Goal: Task Accomplishment & Management: Manage account settings

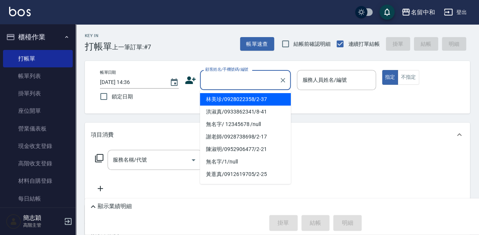
click at [214, 80] on input "顧客姓名/手機號碼/編號" at bounding box center [239, 79] width 73 height 13
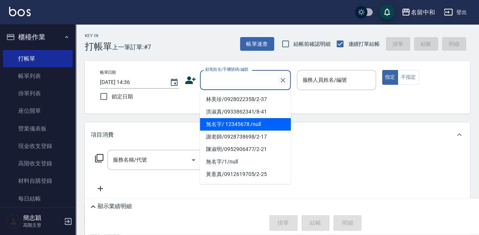
drag, startPoint x: 221, startPoint y: 126, endPoint x: 280, endPoint y: 83, distance: 72.8
click at [221, 126] on li "無名字/ 12345678 /null" at bounding box center [245, 124] width 91 height 13
type input "無名字/ 12345678 /null"
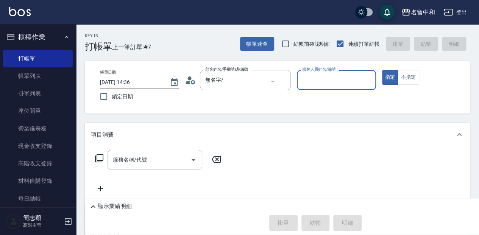
click at [311, 82] on input "服務人員姓名/編號" at bounding box center [336, 79] width 72 height 13
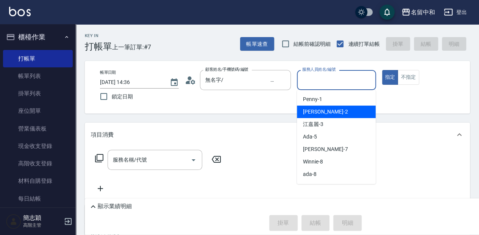
click at [321, 111] on div "[PERSON_NAME] -2" at bounding box center [336, 112] width 79 height 13
type input "[PERSON_NAME]-2"
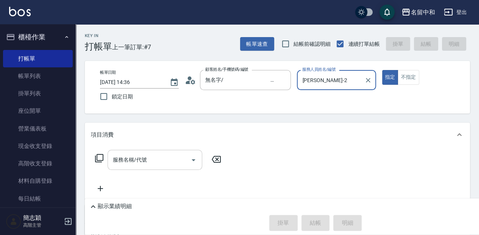
click at [157, 159] on input "服務名稱/代號" at bounding box center [149, 159] width 77 height 13
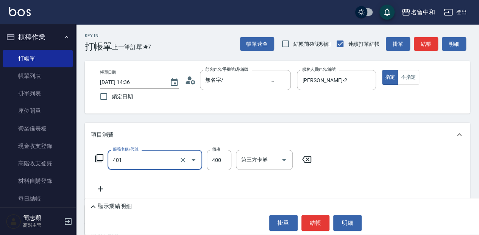
type input "剪髮(400)(401)"
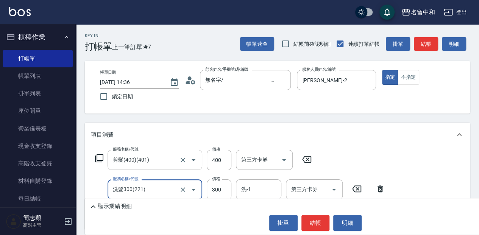
type input "洗髮300(221)"
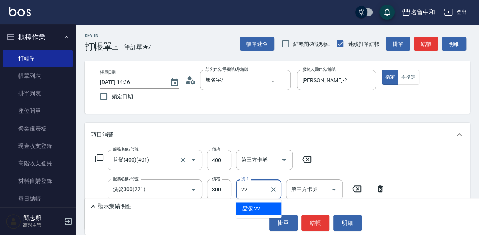
type input "品潔-22"
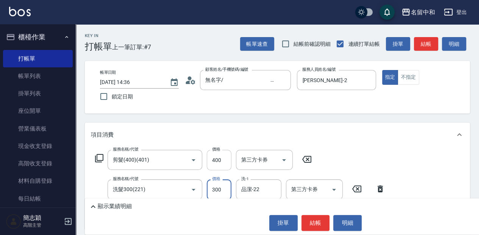
click at [217, 158] on input "400" at bounding box center [219, 160] width 25 height 20
click at [220, 158] on input "400" at bounding box center [219, 160] width 25 height 20
type input "450"
click at [311, 225] on button "結帳" at bounding box center [316, 223] width 28 height 16
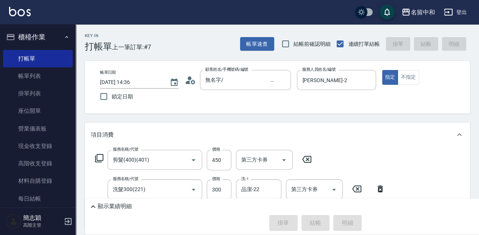
type input "[DATE] 16:11"
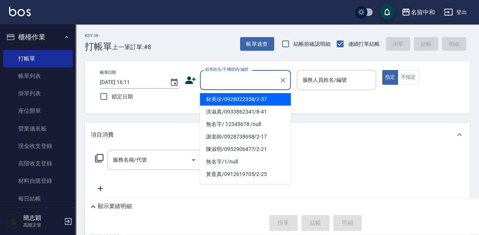
type input "林美珍/0928022358/2-37"
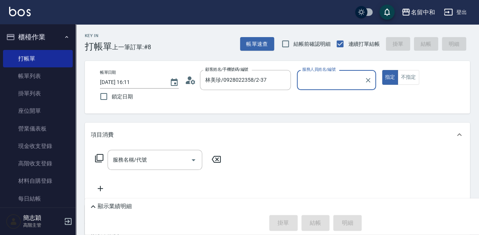
type input "Julie-2"
click at [367, 83] on icon "Clear" at bounding box center [368, 81] width 8 height 8
click at [285, 81] on icon "Clear" at bounding box center [283, 81] width 8 height 8
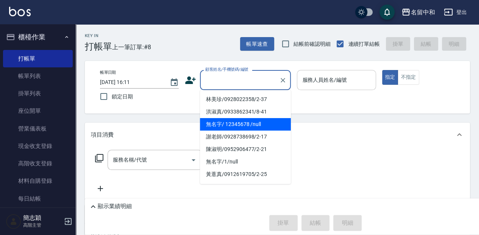
type input "無名字/ 12345678 /null"
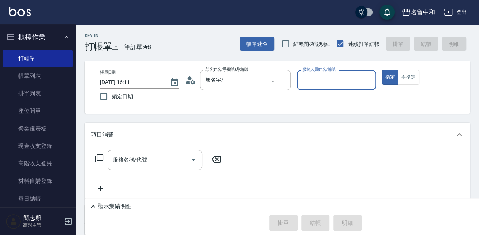
type input "4"
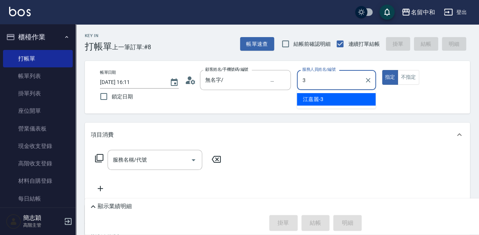
type input "江嘉麗-3"
type button "true"
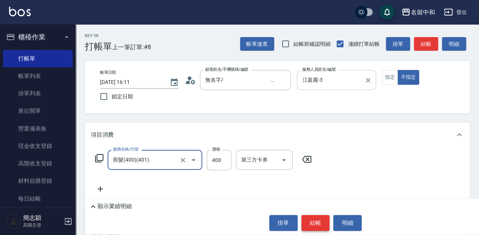
type input "剪髮(400)(401)"
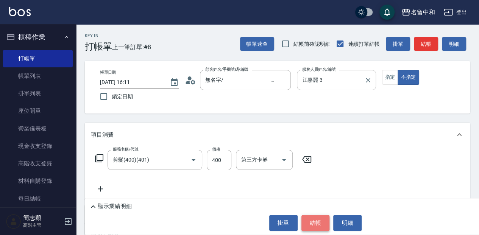
click at [317, 225] on button "結帳" at bounding box center [316, 223] width 28 height 16
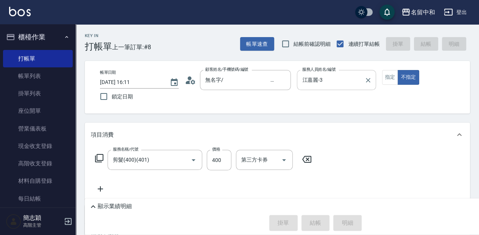
type input "2025/09/22 16:12"
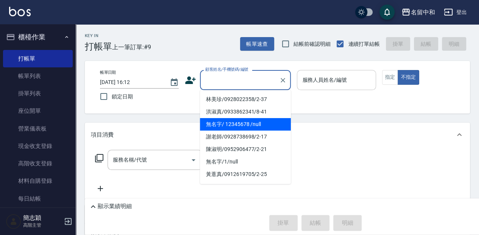
type input "無名字/ 12345678 /null"
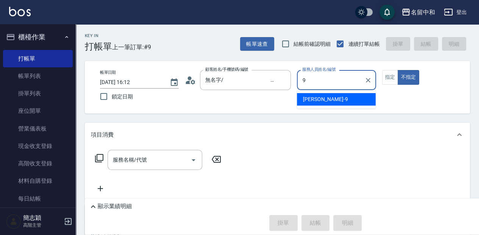
type input "Anna-9"
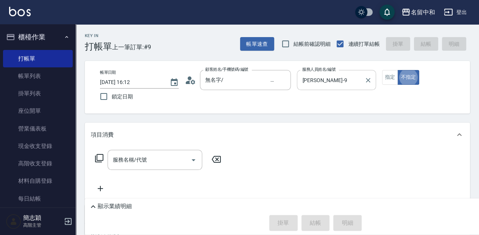
type button "false"
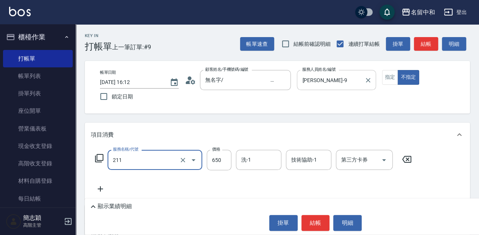
type input "洗+滾珠精油(211)"
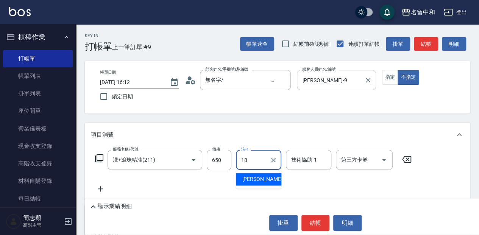
type input "沛岑-18"
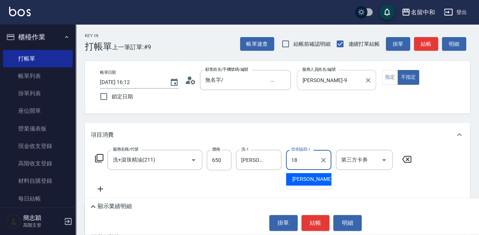
type input "沛岑-18"
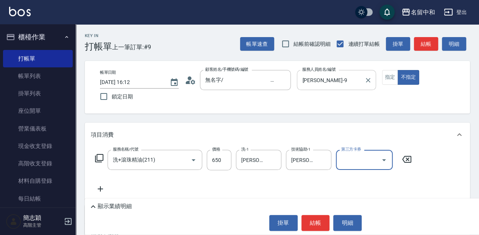
click at [321, 217] on button "結帳" at bounding box center [316, 223] width 28 height 16
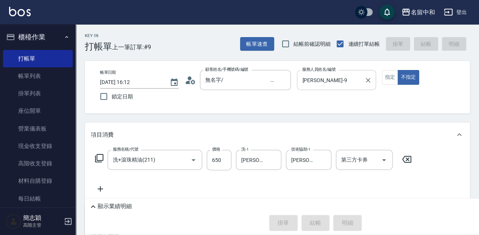
type input "2025/09/22 16:13"
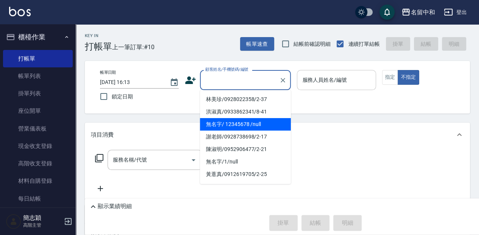
type input "無名字/ 12345678 /null"
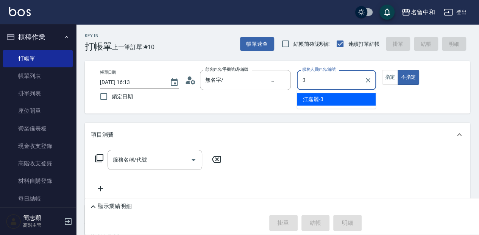
type input "江嘉麗-3"
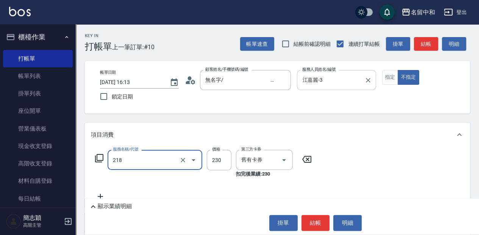
type input "洗髮卷230(218)"
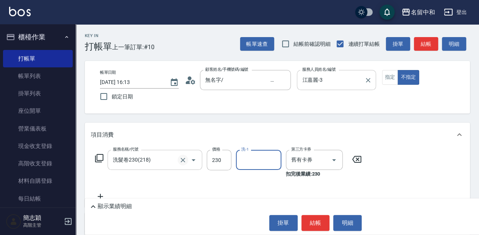
click at [184, 159] on icon "Clear" at bounding box center [183, 160] width 8 height 8
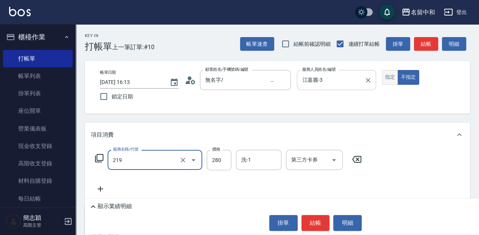
type input "洗髮280(219)"
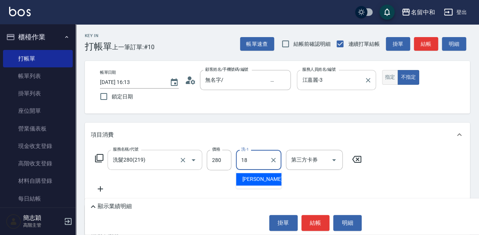
type input "沛岑-18"
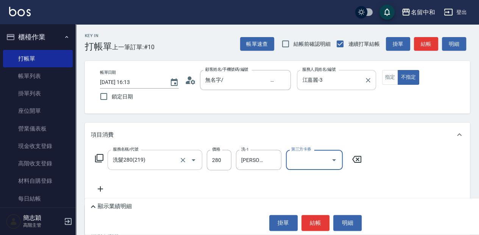
click at [100, 185] on icon at bounding box center [100, 188] width 19 height 9
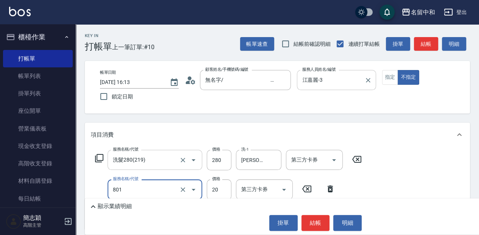
type input "潤絲20(801)"
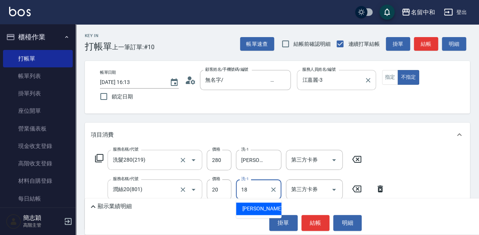
type input "沛岑-18"
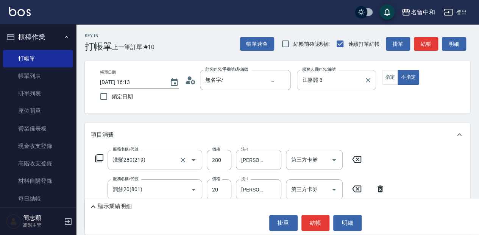
click at [97, 158] on icon at bounding box center [99, 158] width 8 height 8
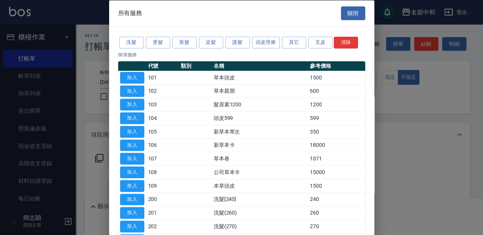
click at [294, 40] on button "其它" at bounding box center [294, 43] width 24 height 12
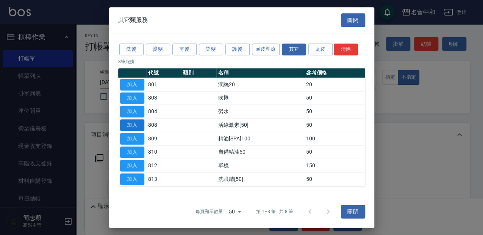
click at [130, 122] on button "加入" at bounding box center [132, 125] width 24 height 12
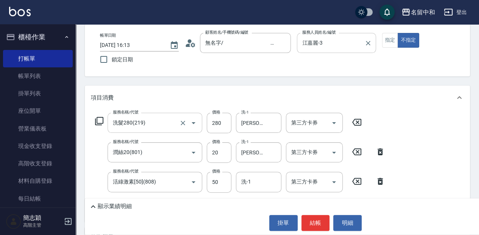
scroll to position [50, 0]
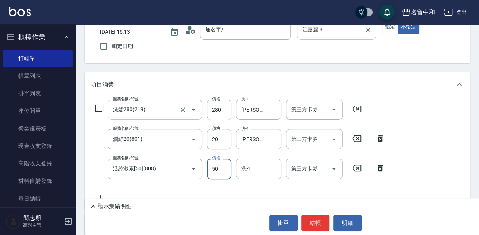
click at [219, 170] on input "50" at bounding box center [219, 169] width 25 height 20
type input "100"
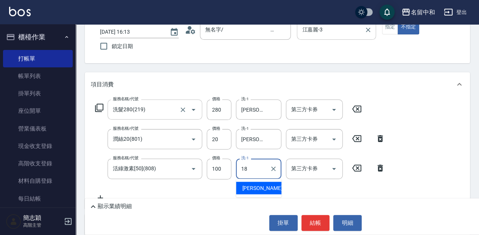
type input "沛岑-18"
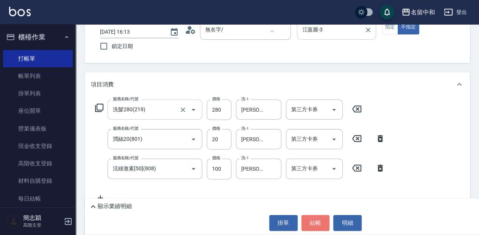
click at [320, 222] on button "結帳" at bounding box center [316, 223] width 28 height 16
click at [320, 222] on div "掛單 結帳 明細" at bounding box center [316, 223] width 454 height 16
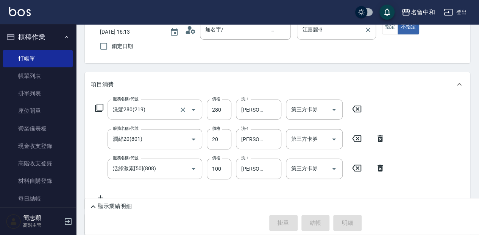
type input "2025/09/22 16:14"
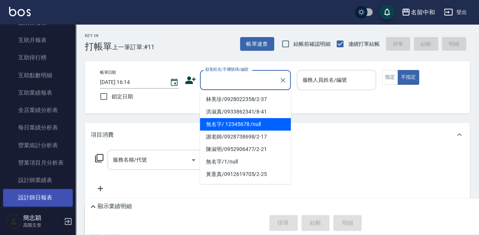
scroll to position [404, 0]
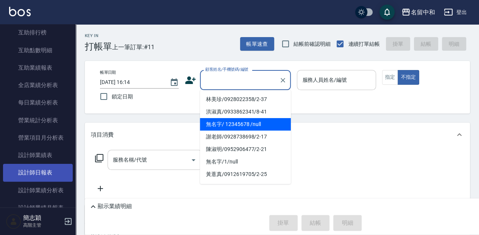
click at [50, 167] on link "設計師日報表" at bounding box center [38, 172] width 70 height 17
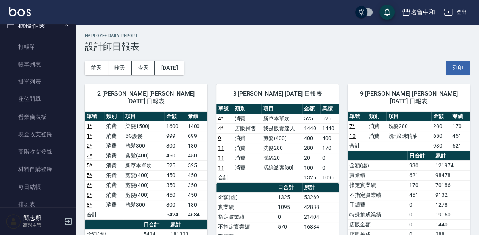
scroll to position [3, 0]
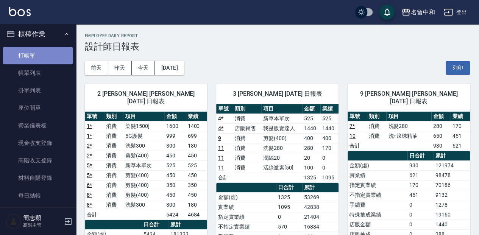
click at [38, 55] on link "打帳單" at bounding box center [38, 55] width 70 height 17
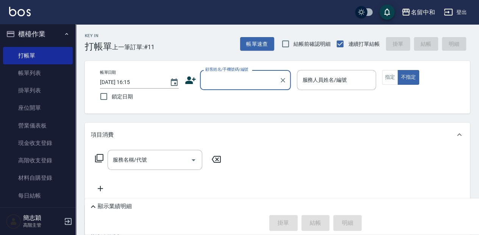
click at [270, 78] on input "顧客姓名/手機號碼/編號" at bounding box center [239, 79] width 73 height 13
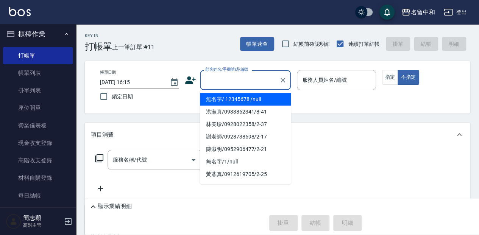
click at [274, 101] on li "無名字/ 12345678 /null" at bounding box center [245, 99] width 91 height 13
type input "無名字/ 12345678 /null"
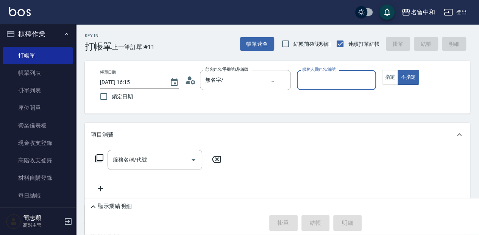
click at [339, 80] on input "服務人員姓名/編號" at bounding box center [336, 79] width 72 height 13
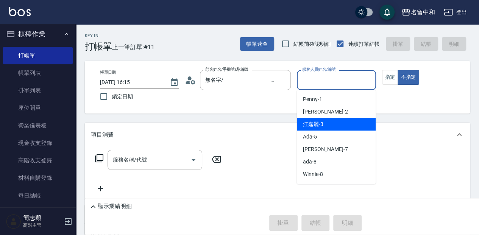
drag, startPoint x: 330, startPoint y: 120, endPoint x: 337, endPoint y: 117, distance: 8.1
click at [330, 121] on div "江嘉麗 -3" at bounding box center [336, 124] width 79 height 13
type input "江嘉麗-3"
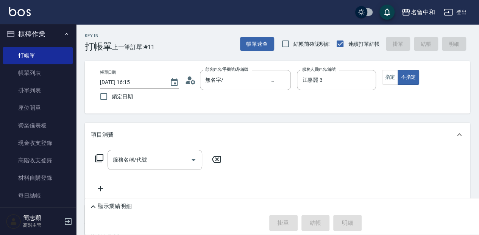
click at [380, 75] on div "帳單日期 2025/09/22 16:15 鎖定日期 顧客姓名/手機號碼/編號 無名字/ 12345678 /null 顧客姓名/手機號碼/編號 服務人員姓名…" at bounding box center [277, 87] width 367 height 34
click at [383, 75] on button "指定" at bounding box center [390, 77] width 16 height 15
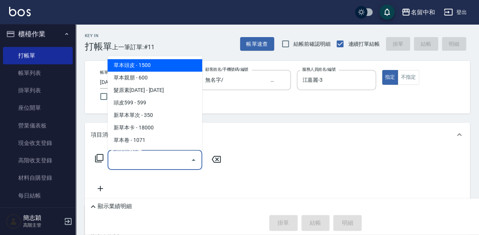
click at [126, 159] on input "服務名稱/代號" at bounding box center [149, 159] width 77 height 13
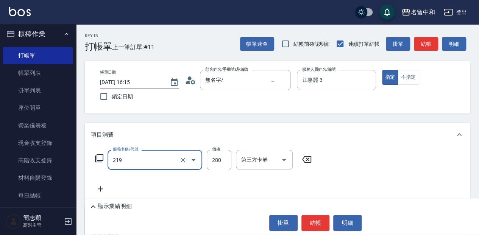
type input "洗髮280(219)"
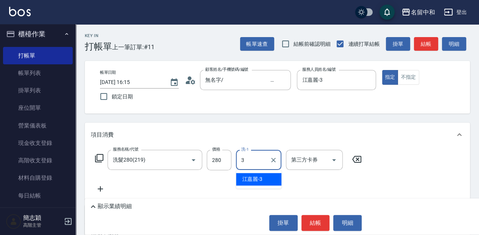
type input "江嘉麗-3"
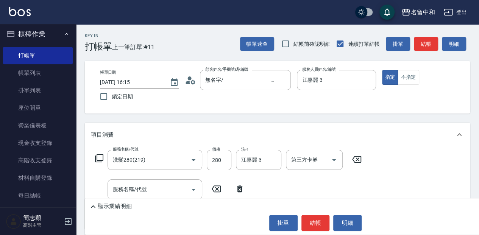
click at [239, 190] on icon at bounding box center [239, 188] width 19 height 9
click at [94, 159] on div "服務名稱/代號 洗髮280(219) 服務名稱/代號 價格 280 價格 洗-1 江嘉麗-3 洗-1 第三方卡券 第三方卡券" at bounding box center [228, 160] width 275 height 20
click at [99, 158] on icon at bounding box center [99, 158] width 9 height 9
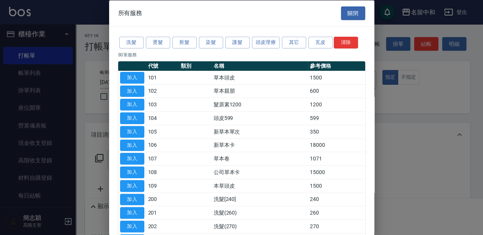
click at [299, 43] on button "其它" at bounding box center [294, 43] width 24 height 12
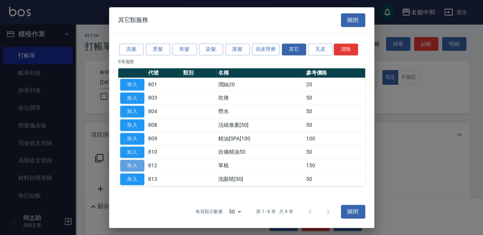
click at [133, 166] on button "加入" at bounding box center [132, 166] width 24 height 12
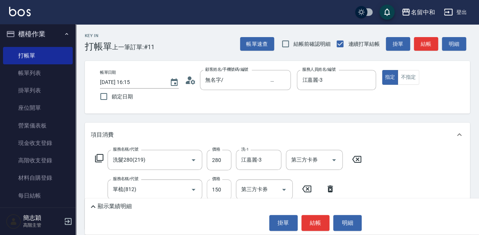
click at [226, 186] on input "150" at bounding box center [219, 190] width 25 height 20
type input "120"
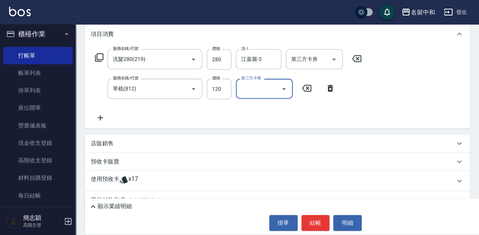
scroll to position [101, 0]
click at [319, 222] on button "結帳" at bounding box center [316, 223] width 28 height 16
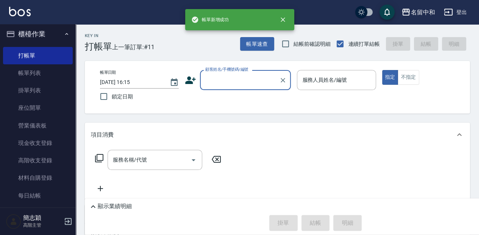
scroll to position [0, 0]
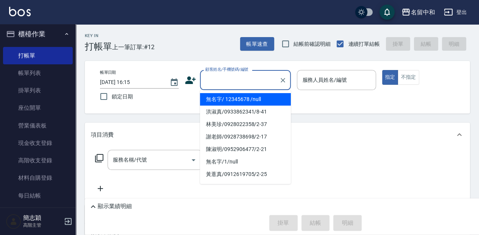
type input "無名字/ 12345678 /null"
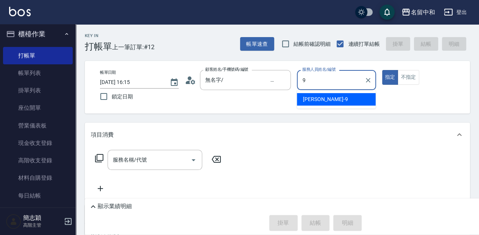
type input "Anna-9"
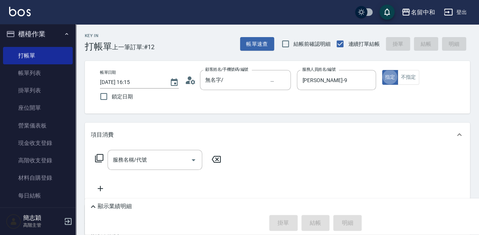
type button "true"
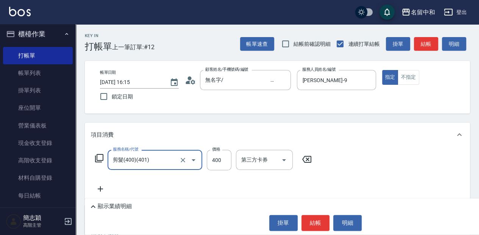
type input "剪髮(400)(401)"
type input "450"
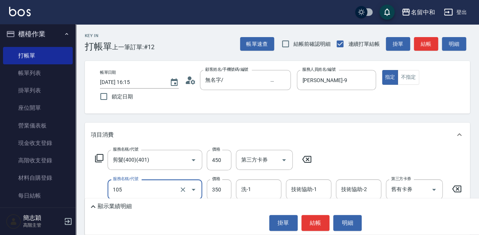
type input "新草本單次(105)"
type input "613"
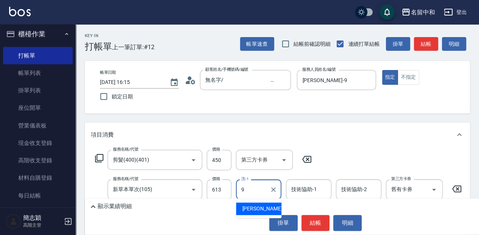
type input "Anna-9"
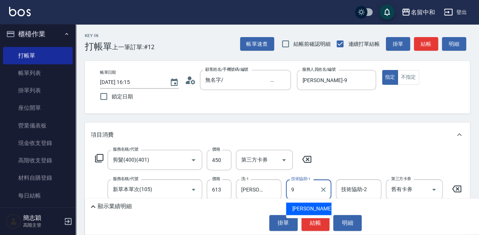
type input "Anna-9"
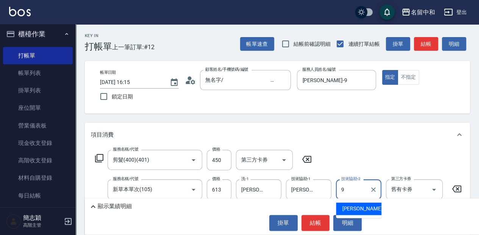
type input "Anna-9"
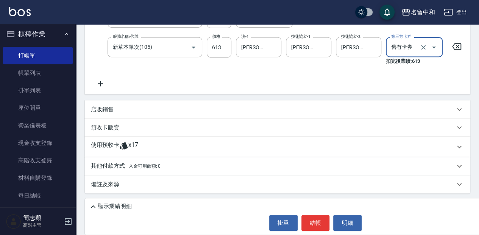
scroll to position [146, 0]
click at [216, 205] on div "顯示業績明細" at bounding box center [318, 206] width 458 height 9
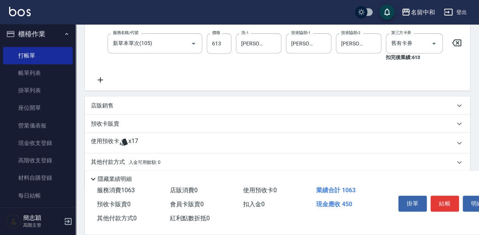
click at [456, 206] on button "結帳" at bounding box center [445, 204] width 28 height 16
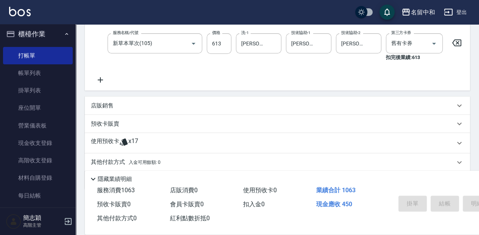
type input "2025/09/22 16:16"
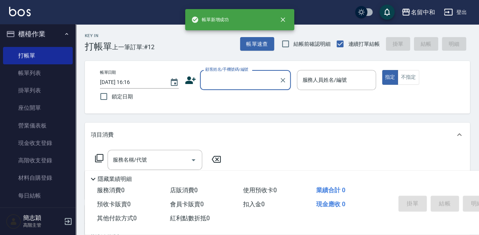
scroll to position [0, 0]
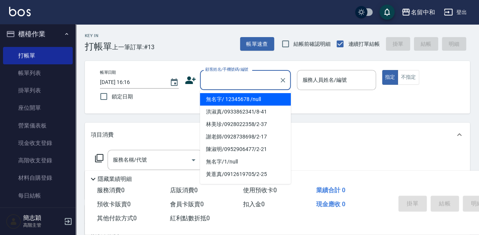
type input "無名字/ 12345678 /null"
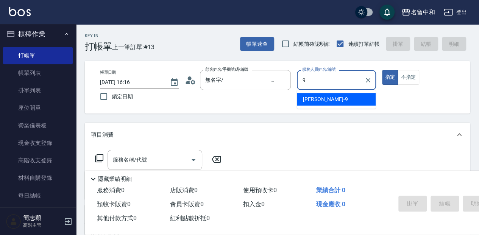
type input "Anna-9"
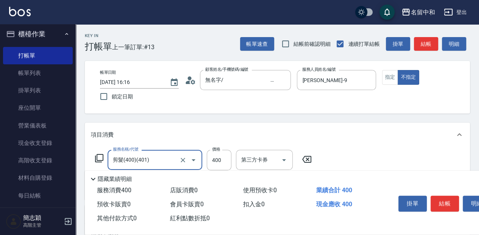
type input "剪髮(400)(401)"
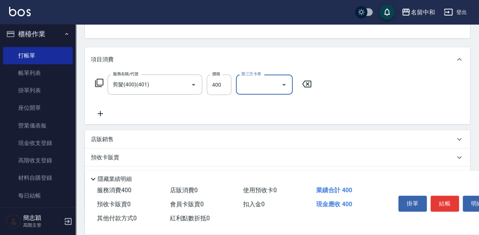
scroll to position [76, 0]
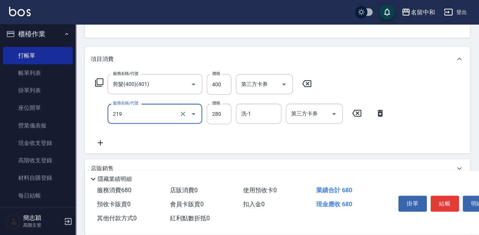
type input "洗髮280(219)"
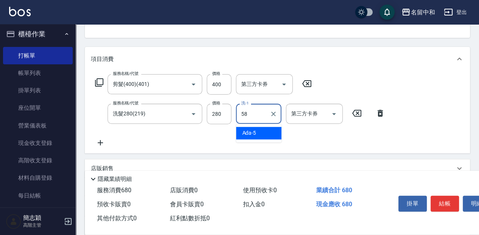
type input "莫娜-58"
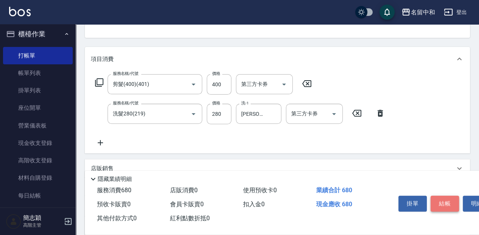
click at [450, 200] on button "結帳" at bounding box center [445, 204] width 28 height 16
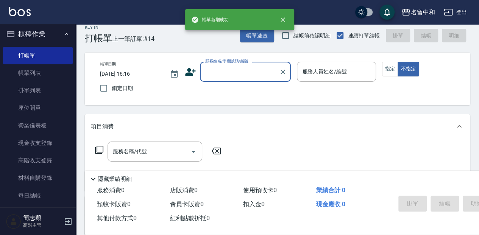
scroll to position [0, 0]
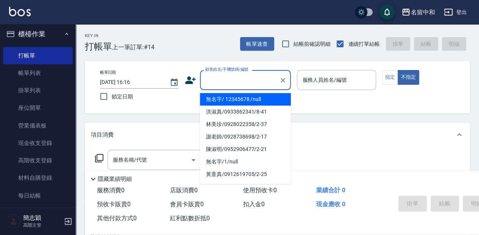
type input "無名字/ 12345678 /null"
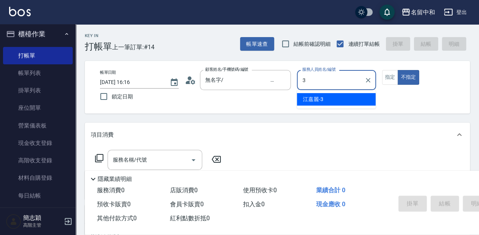
type input "江嘉麗-3"
type button "false"
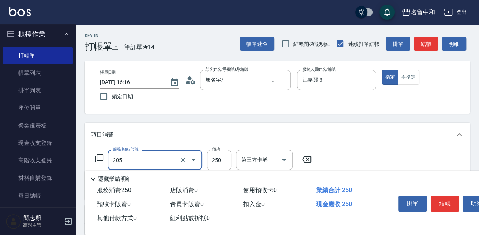
type input "洗髮(250)(205)"
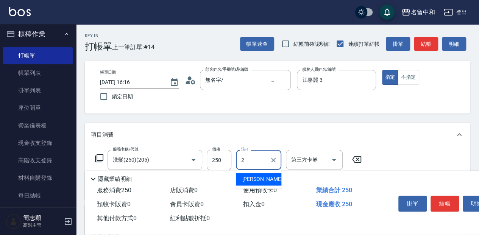
type input "Julie-2"
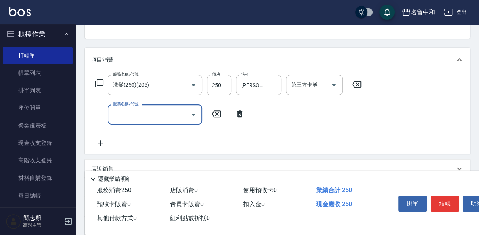
scroll to position [76, 0]
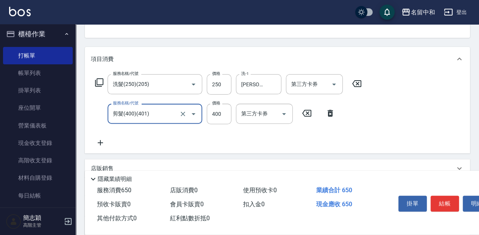
type input "剪髮(400)(401)"
type input "450"
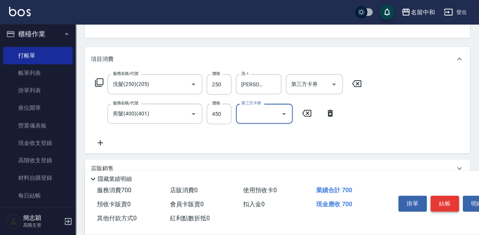
click at [455, 202] on button "結帳" at bounding box center [445, 204] width 28 height 16
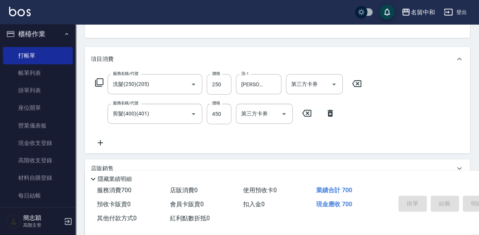
type input "2025/09/22 16:17"
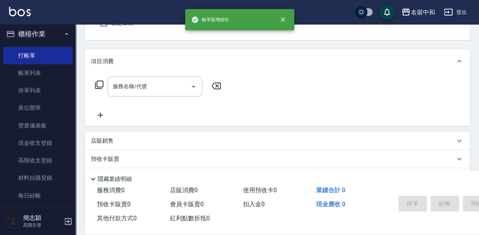
scroll to position [0, 0]
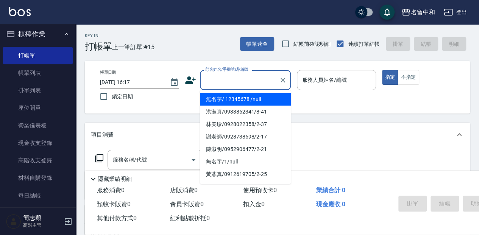
type input "無名字/ 12345678 /null"
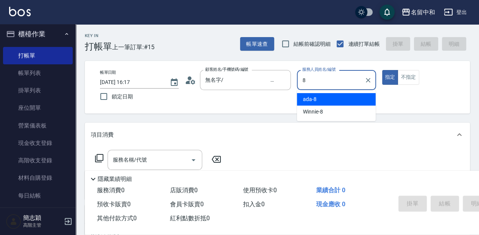
type input "ada-8"
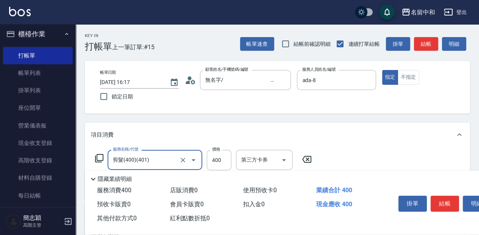
type input "剪髮(400)(401)"
type input "450"
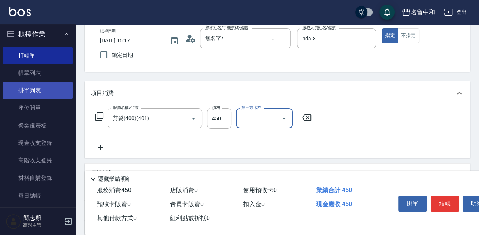
scroll to position [50, 0]
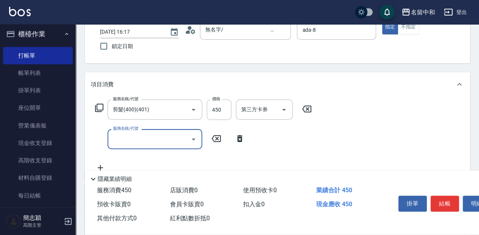
click at [237, 142] on icon at bounding box center [239, 138] width 19 height 9
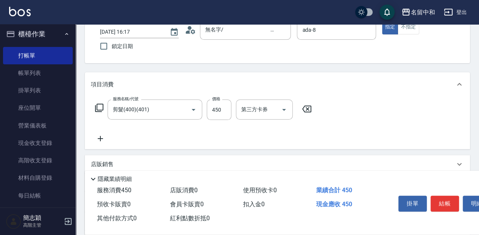
click at [95, 108] on icon at bounding box center [99, 108] width 8 height 8
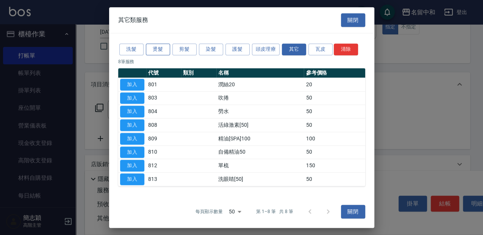
click at [162, 45] on button "燙髮" at bounding box center [158, 50] width 24 height 12
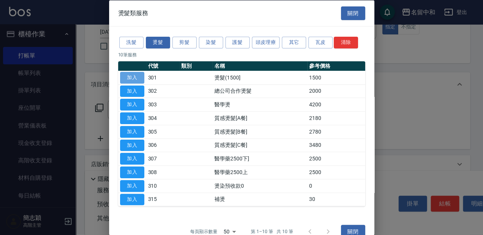
click at [132, 78] on button "加入" at bounding box center [132, 78] width 24 height 12
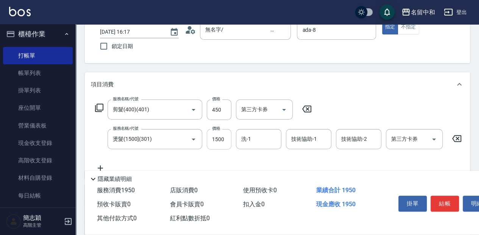
click at [226, 147] on input "1500" at bounding box center [219, 139] width 25 height 20
click at [451, 141] on icon at bounding box center [456, 138] width 19 height 9
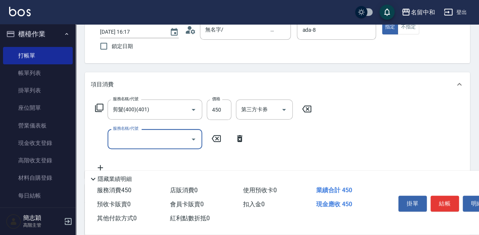
click at [240, 138] on icon at bounding box center [239, 138] width 5 height 7
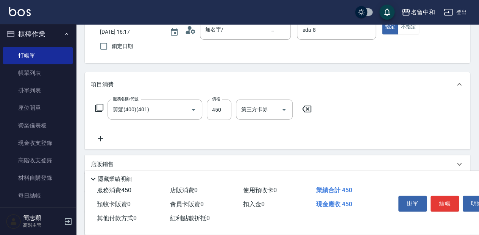
click at [99, 106] on icon at bounding box center [99, 107] width 9 height 9
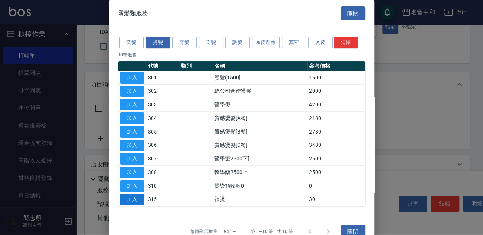
click at [138, 198] on button "加入" at bounding box center [132, 200] width 24 height 12
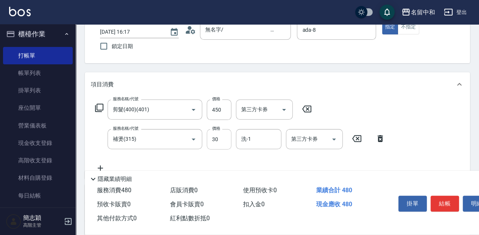
click at [219, 144] on input "30" at bounding box center [219, 139] width 25 height 20
type input "1000"
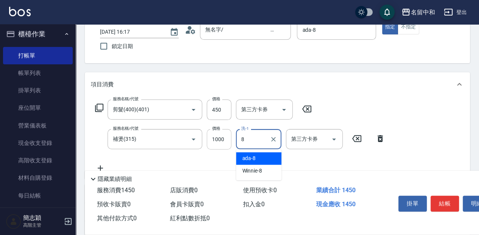
type input "ada-8"
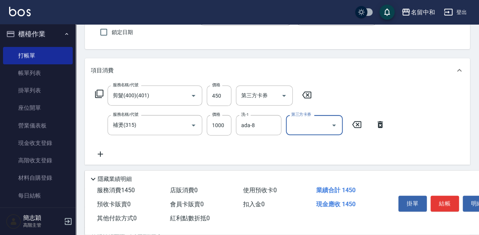
scroll to position [76, 0]
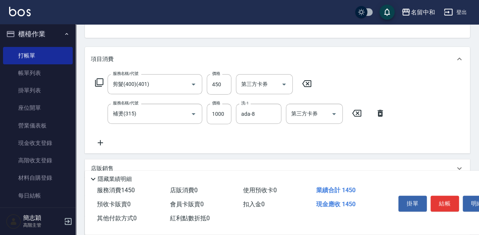
click at [102, 83] on icon at bounding box center [99, 82] width 9 height 9
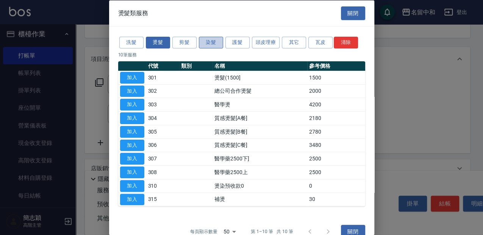
click at [208, 39] on button "染髮" at bounding box center [211, 43] width 24 height 12
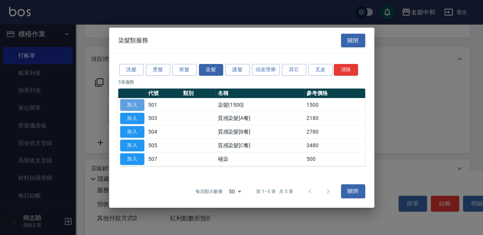
click at [135, 101] on button "加入" at bounding box center [132, 105] width 24 height 12
click at [135, 101] on label "服務名稱/代號" at bounding box center [125, 103] width 25 height 6
click at [135, 107] on input "補燙(315)" at bounding box center [144, 113] width 67 height 13
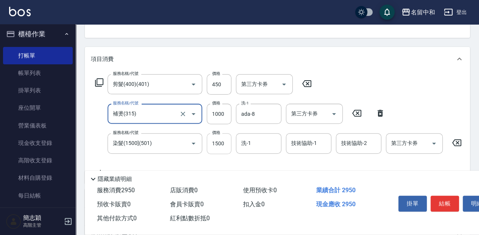
click at [217, 139] on input "1500" at bounding box center [219, 143] width 25 height 20
type input "2700"
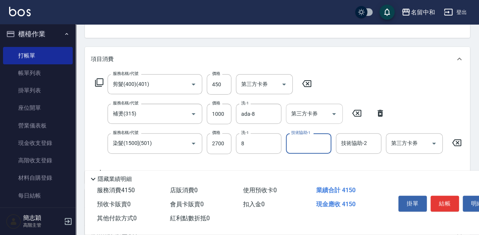
type input "ada-8"
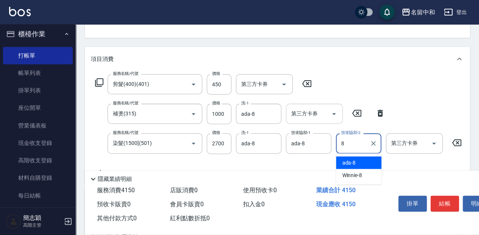
type input "ada-8"
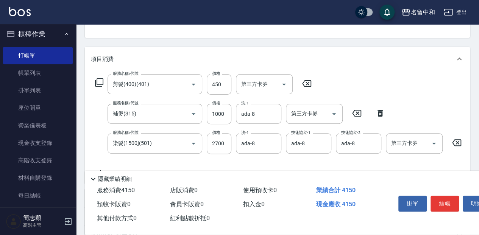
click at [97, 82] on icon at bounding box center [99, 82] width 8 height 8
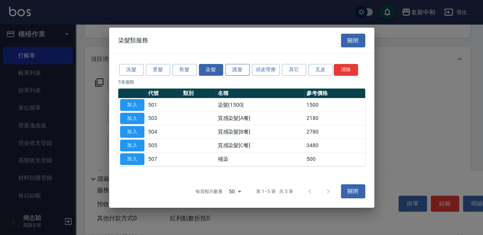
click at [240, 70] on button "護髮" at bounding box center [237, 70] width 24 height 12
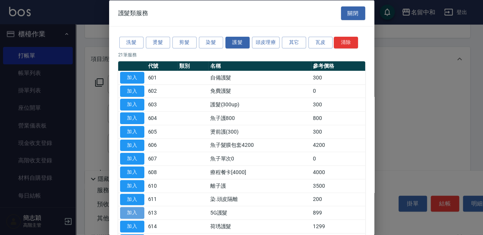
click at [141, 209] on button "加入" at bounding box center [132, 213] width 24 height 12
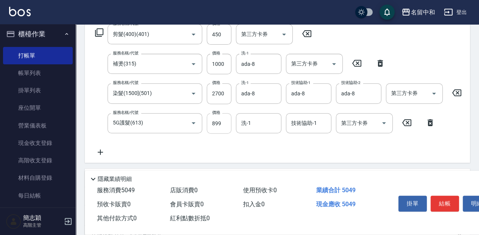
scroll to position [126, 0]
click at [227, 127] on input "899" at bounding box center [219, 123] width 25 height 20
type input "1699"
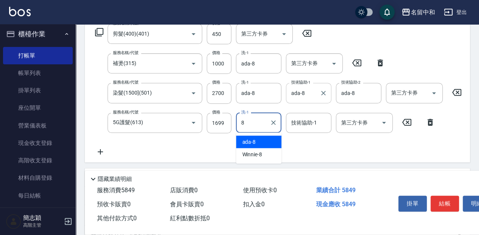
type input "ada-8"
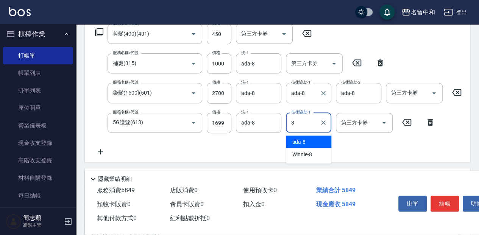
type input "ada-8"
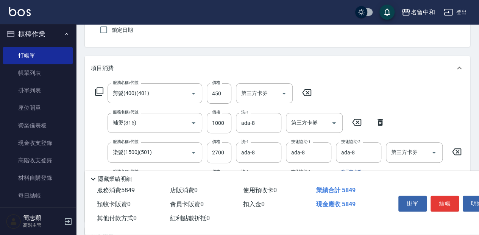
scroll to position [76, 0]
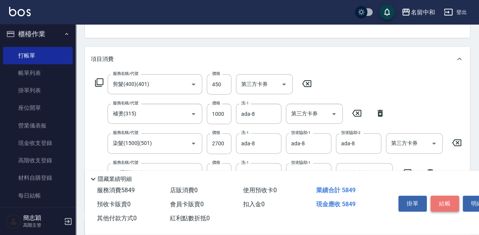
click at [436, 196] on button "結帳" at bounding box center [445, 204] width 28 height 16
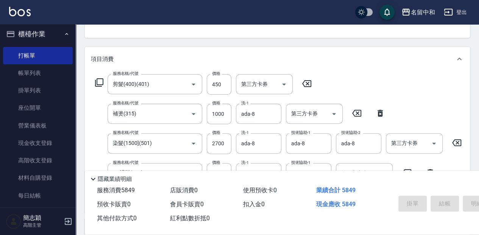
type input "2025/09/22 16:19"
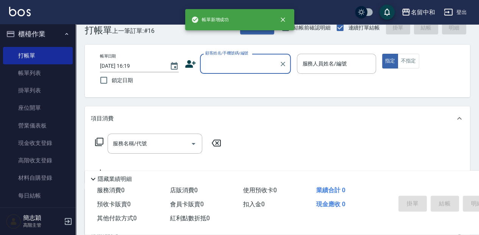
scroll to position [0, 0]
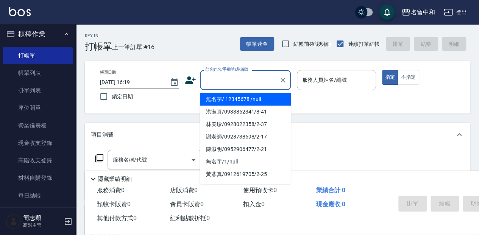
type input "無名字/ 12345678 /null"
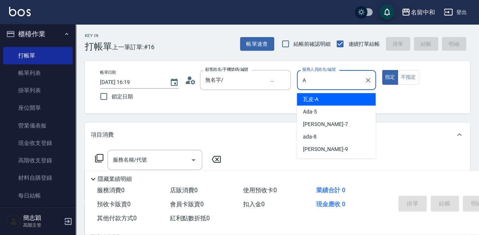
type input "瓦皮-A"
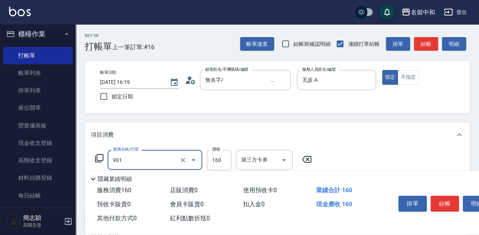
type input "修手(901)"
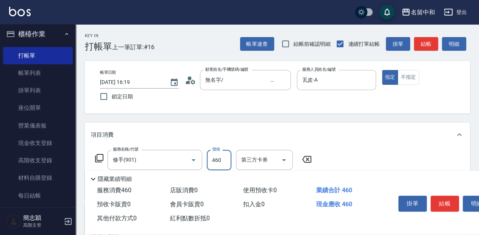
type input "460"
click at [442, 199] on button "結帳" at bounding box center [445, 204] width 28 height 16
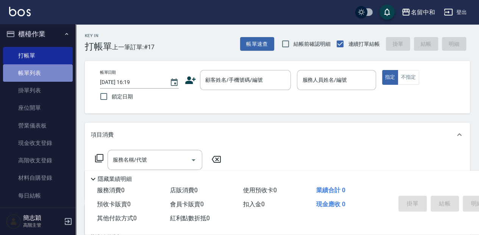
click at [45, 70] on link "帳單列表" at bounding box center [38, 72] width 70 height 17
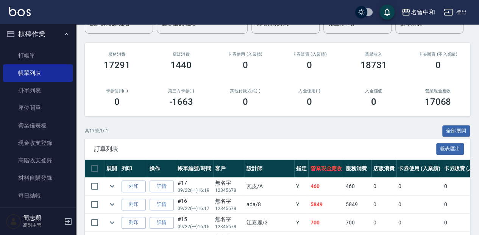
scroll to position [76, 0]
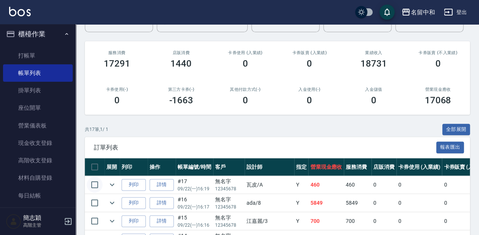
click at [95, 186] on input "checkbox" at bounding box center [95, 185] width 16 height 16
checkbox input "true"
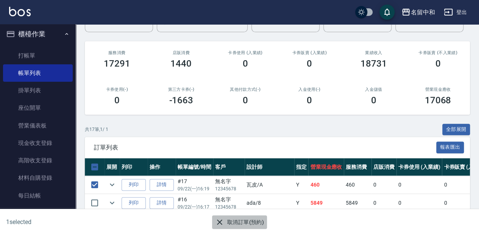
click at [253, 225] on button "取消訂單(預約)" at bounding box center [239, 223] width 55 height 14
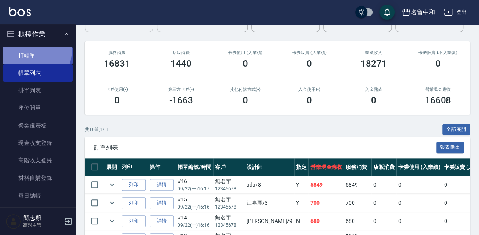
click at [33, 50] on link "打帳單" at bounding box center [38, 55] width 70 height 17
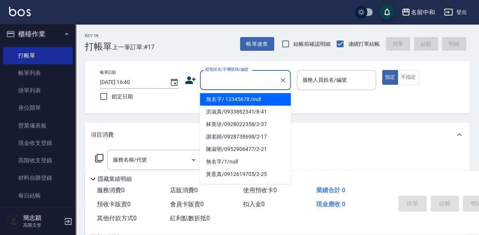
click at [236, 75] on input "顧客姓名/手機號碼/編號" at bounding box center [239, 79] width 73 height 13
type input "ㄇ"
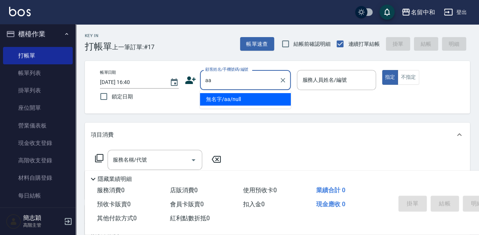
type input "無名字/aa/null"
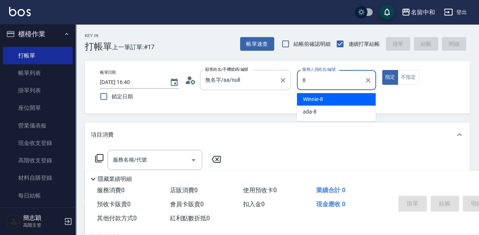
type input "Winnie-8"
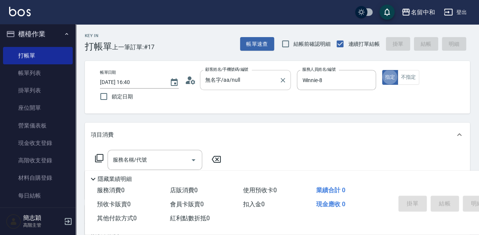
type button "true"
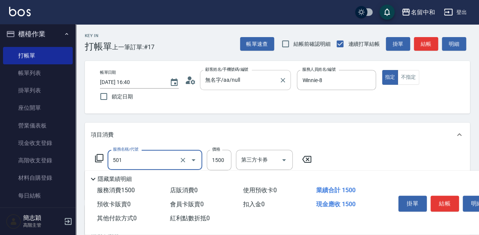
type input "染髮(1500](501)"
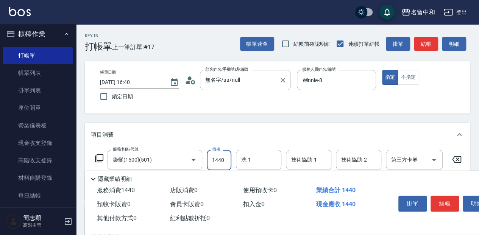
type input "1440"
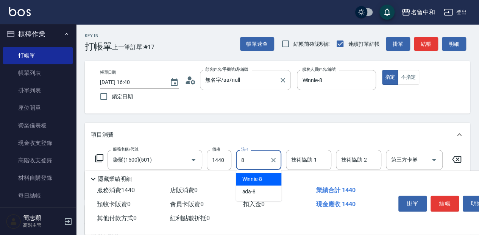
type input "Winnie-8"
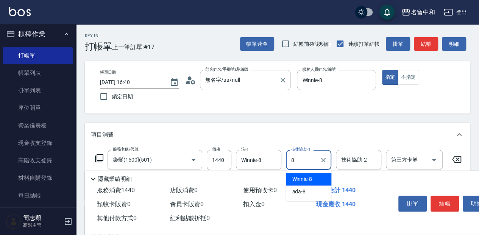
type input "Winnie-8"
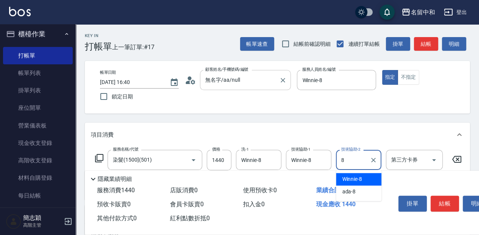
type input "Winnie-8"
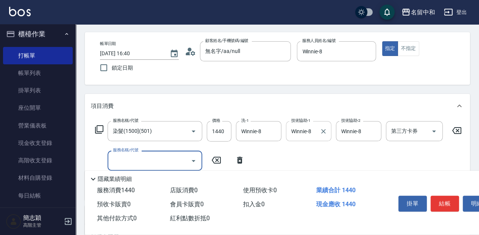
scroll to position [50, 0]
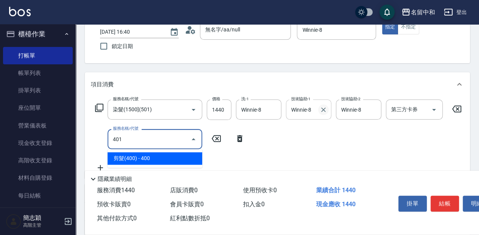
type input "剪髮(400)(401)"
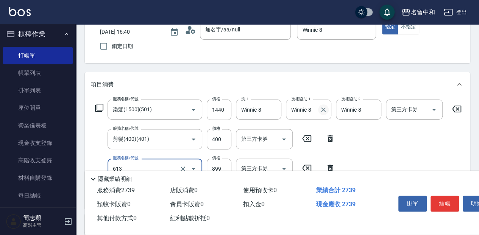
type input "5G護髮(613)"
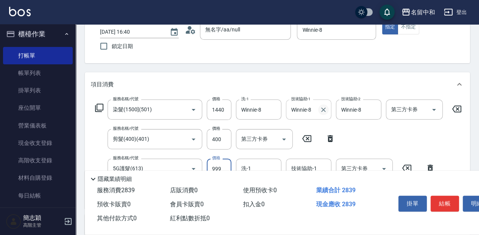
type input "999"
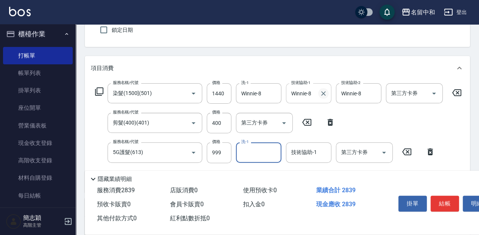
scroll to position [76, 0]
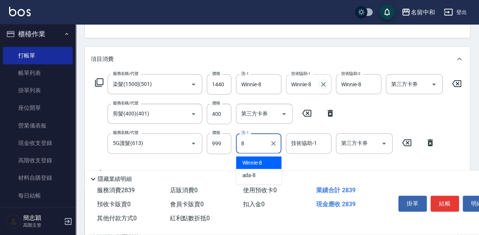
type input "Winnie-8"
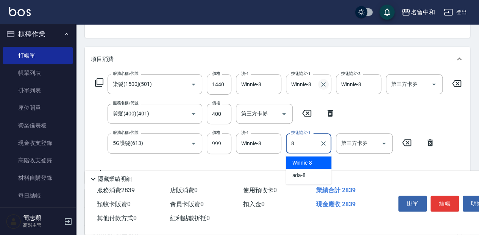
type input "Winnie-8"
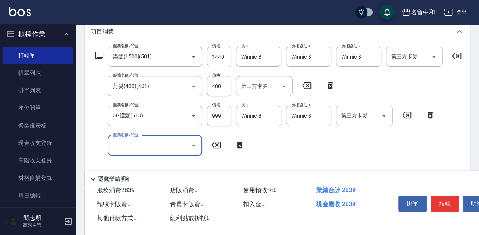
scroll to position [126, 0]
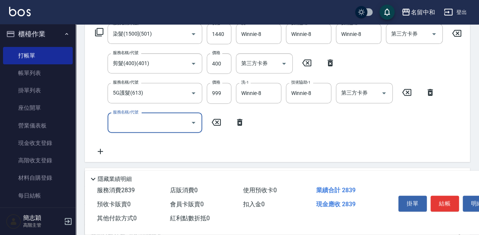
click at [134, 121] on input "服務名稱/代號" at bounding box center [149, 122] width 77 height 13
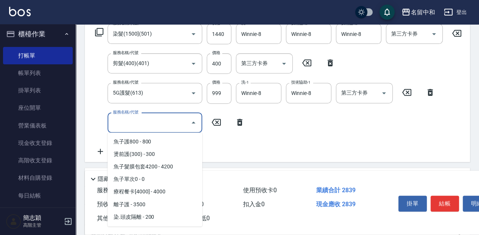
scroll to position [683, 0]
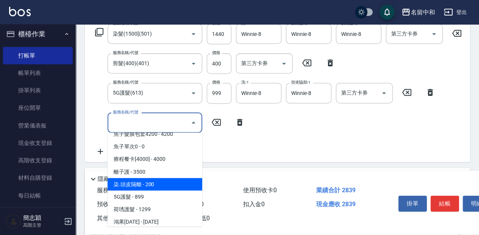
click at [164, 185] on span "染.頭皮隔離 - 200" at bounding box center [155, 184] width 95 height 13
type input "染.頭皮隔離(611)"
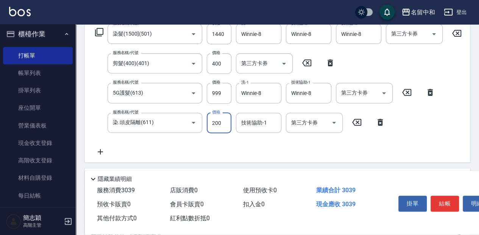
click at [220, 125] on input "200" at bounding box center [219, 123] width 25 height 20
type input "300"
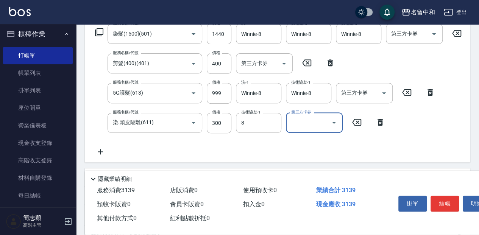
type input "Winnie-8"
click at [451, 207] on button "結帳" at bounding box center [445, 204] width 28 height 16
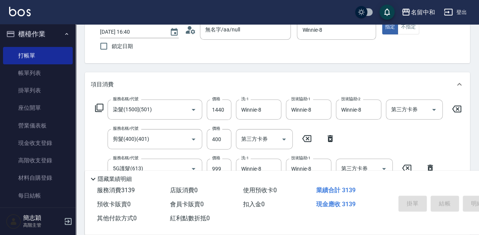
type input "2025/09/22 16:41"
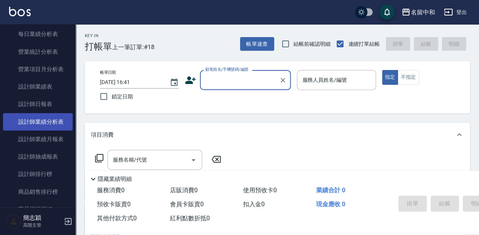
scroll to position [483, 0]
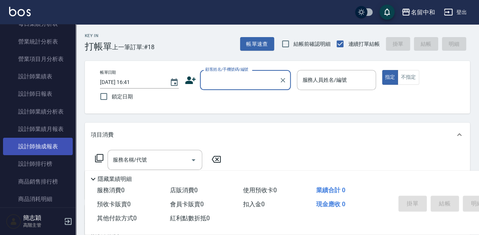
click at [56, 150] on link "設計師抽成報表" at bounding box center [38, 146] width 70 height 17
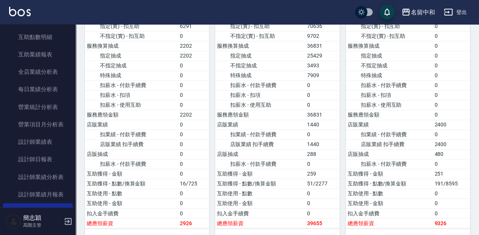
scroll to position [431, 0]
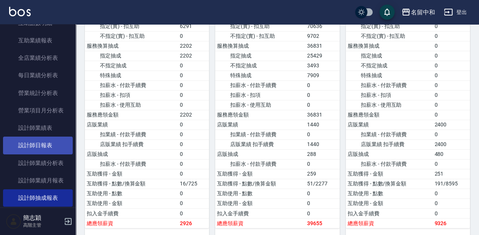
click at [48, 145] on link "設計師日報表" at bounding box center [38, 145] width 70 height 17
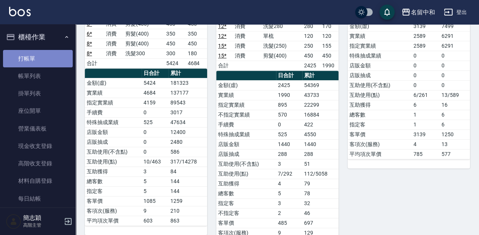
click at [46, 52] on link "打帳單" at bounding box center [38, 58] width 70 height 17
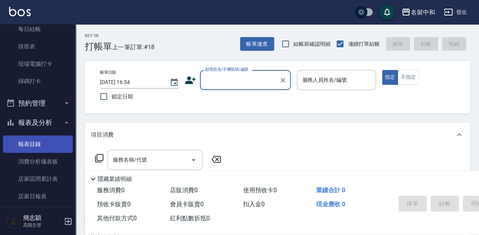
scroll to position [177, 0]
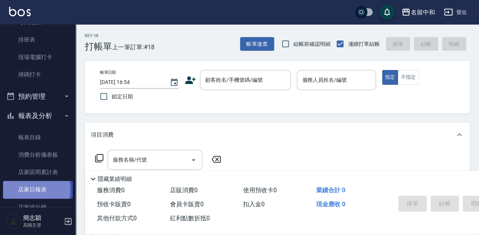
click at [27, 190] on link "店家日報表" at bounding box center [38, 189] width 70 height 17
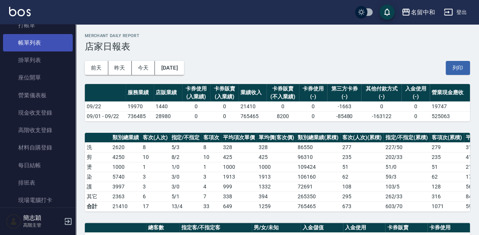
scroll to position [25, 0]
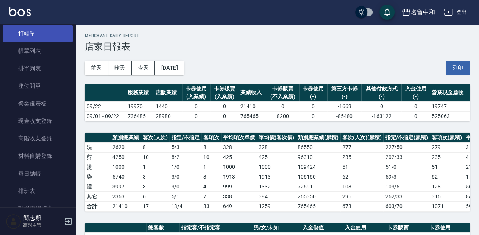
click at [35, 34] on link "打帳單" at bounding box center [38, 33] width 70 height 17
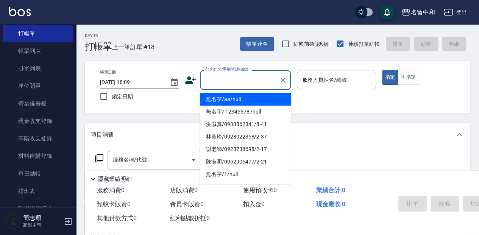
click at [261, 82] on input "顧客姓名/手機號碼/編號" at bounding box center [239, 79] width 73 height 13
click at [262, 99] on li "無名字/aa/null" at bounding box center [245, 99] width 91 height 13
type input "無名字/aa/null"
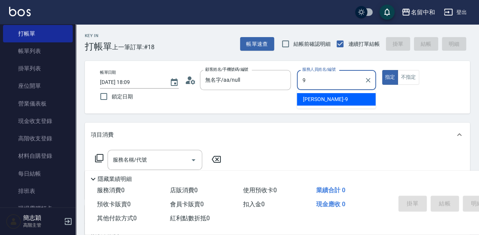
type input "Anna-9"
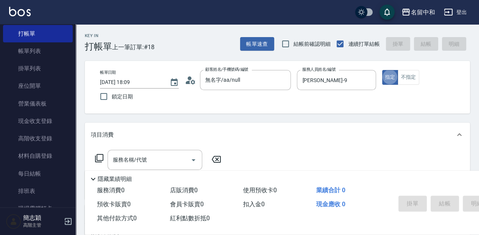
type button "true"
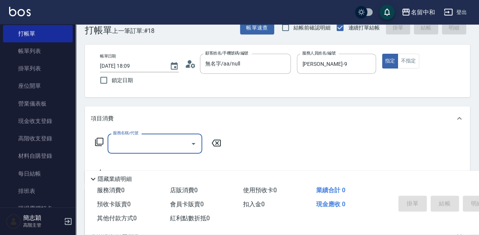
scroll to position [25, 0]
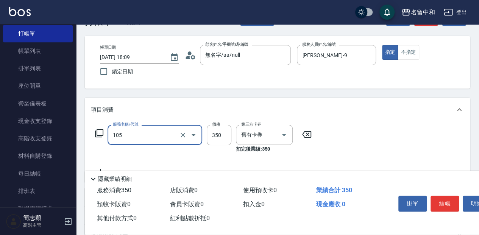
type input "新草本單次(105)"
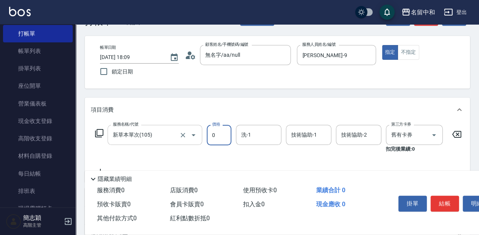
drag, startPoint x: 224, startPoint y: 135, endPoint x: 181, endPoint y: 125, distance: 43.3
click at [181, 125] on div "服務名稱/代號 新草本單次(105) 服務名稱/代號 價格 0 價格 洗-1 洗-1 技術協助-1 技術協助-1 技術協助-2 技術協助-2 第三方卡券 舊有…" at bounding box center [278, 139] width 375 height 28
type input "600"
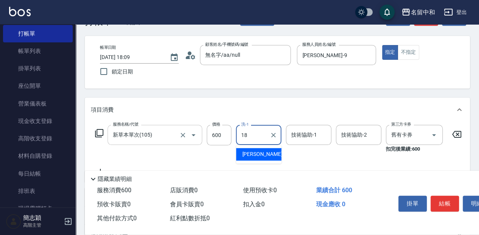
type input "沛岑-18"
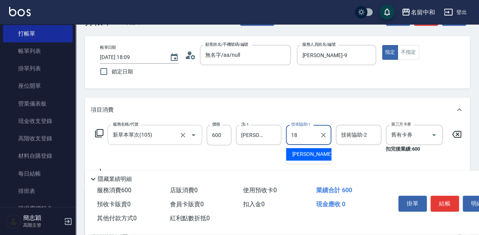
type input "沛岑-18"
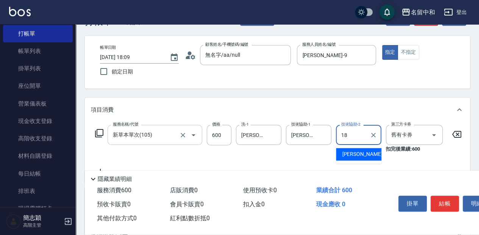
type input "沛岑-18"
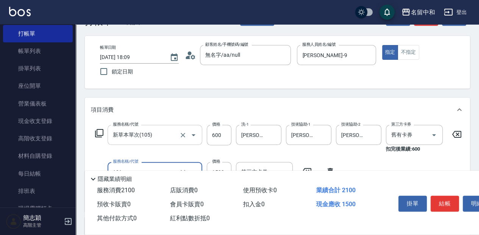
type input "草本頭皮(101)"
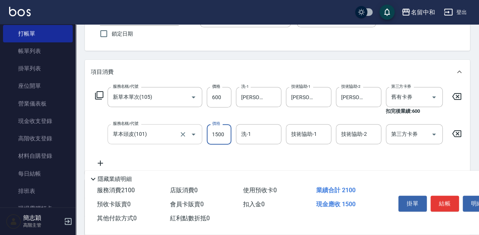
scroll to position [76, 0]
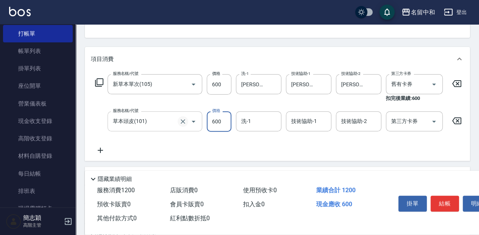
type input "600"
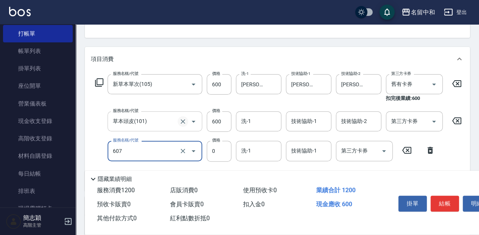
type input "魚子單次0(607)"
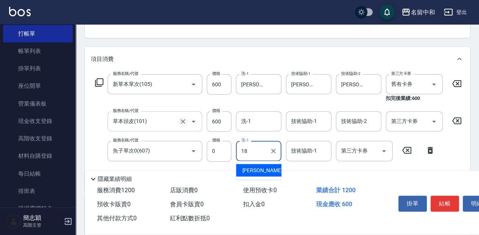
type input "沛岑-18"
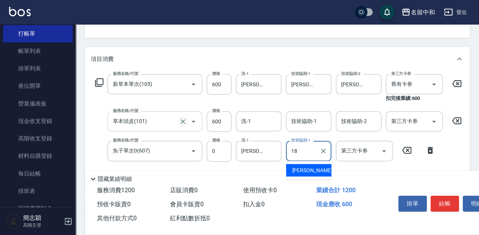
type input "沛岑-18"
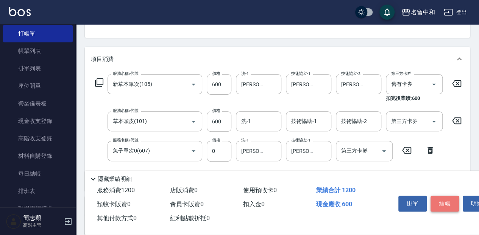
click at [452, 202] on button "結帳" at bounding box center [445, 204] width 28 height 16
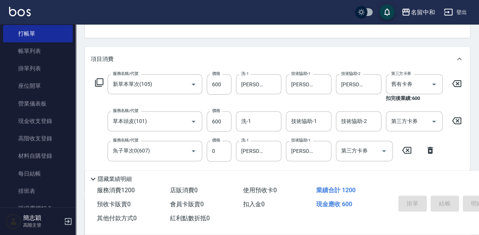
type input "2025/09/22 18:40"
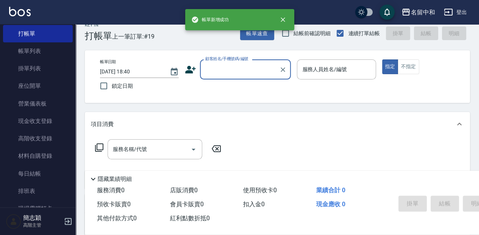
scroll to position [0, 0]
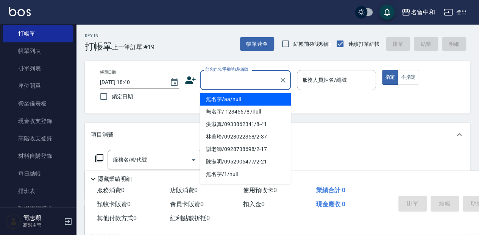
drag, startPoint x: 222, startPoint y: 76, endPoint x: 232, endPoint y: 100, distance: 25.8
click at [222, 76] on input "顧客姓名/手機號碼/編號" at bounding box center [239, 79] width 73 height 13
click at [233, 100] on li "無名字/aa/null" at bounding box center [245, 99] width 91 height 13
type input "無名字/aa/null"
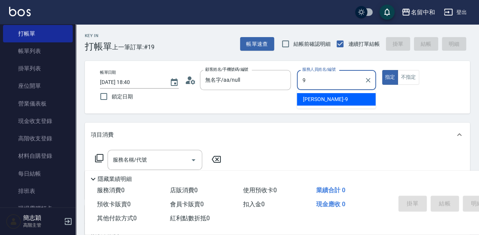
type input "Anna-9"
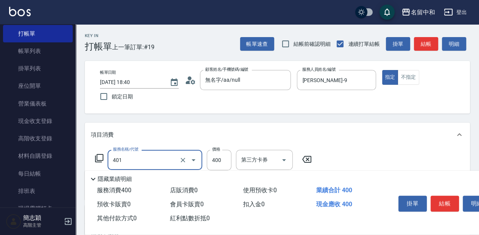
type input "剪髮(400)(401)"
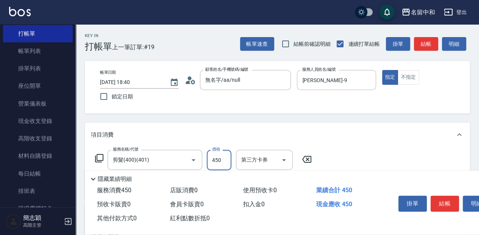
type input "450"
click at [449, 198] on button "結帳" at bounding box center [445, 204] width 28 height 16
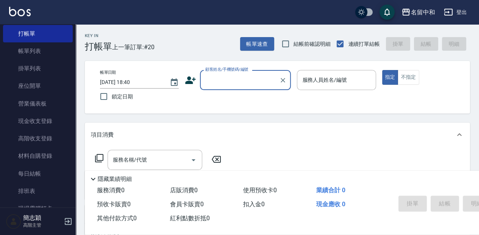
click at [265, 78] on input "顧客姓名/手機號碼/編號" at bounding box center [239, 79] width 73 height 13
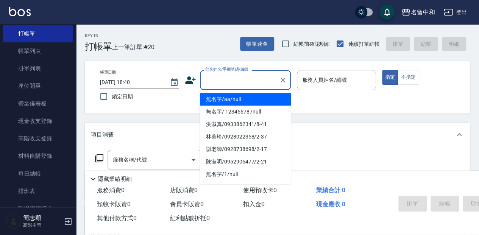
click at [261, 97] on li "無名字/aa/null" at bounding box center [245, 99] width 91 height 13
type input "無名字/aa/null"
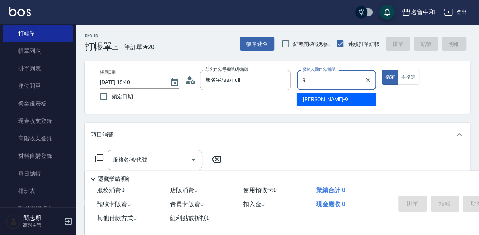
type input "Anna-9"
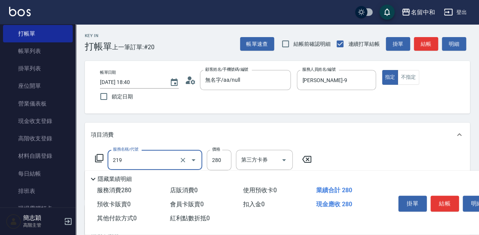
type input "洗髮280(219)"
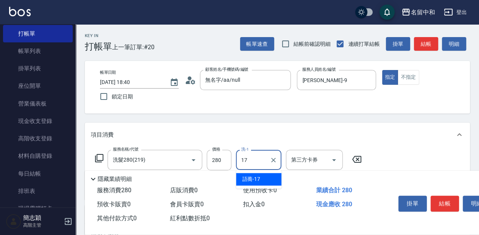
type input "語蕎-17"
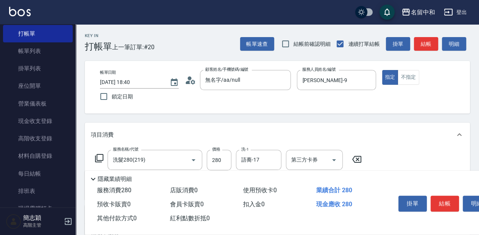
drag, startPoint x: 439, startPoint y: 195, endPoint x: 442, endPoint y: 187, distance: 8.7
click at [442, 187] on div "掛單 結帳 明細" at bounding box center [461, 205] width 151 height 42
click at [442, 205] on button "結帳" at bounding box center [445, 204] width 28 height 16
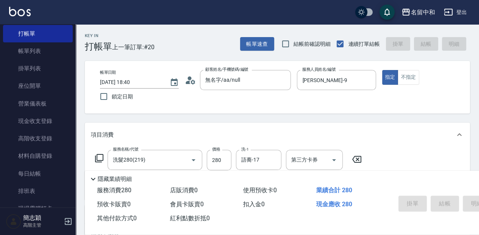
type input "2025/09/22 18:53"
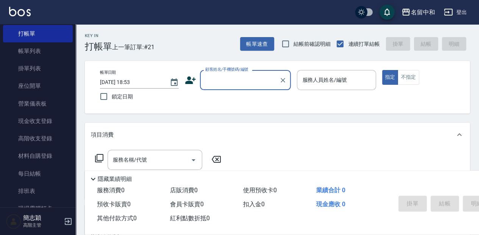
click at [247, 78] on input "顧客姓名/手機號碼/編號" at bounding box center [239, 79] width 73 height 13
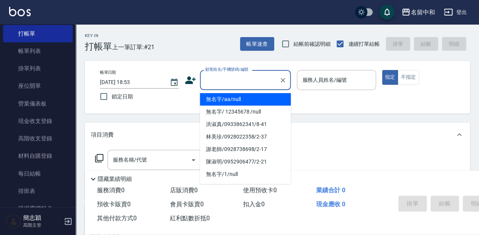
click at [244, 91] on ul "無名字/aa/null 無名字/ 12345678 /null 洪淑真/0933862341/8-41 林美珍/0928022358/2-37 謝老師/092…" at bounding box center [245, 137] width 91 height 94
click at [242, 95] on li "無名字/aa/null" at bounding box center [245, 99] width 91 height 13
type input "無名字/aa/null"
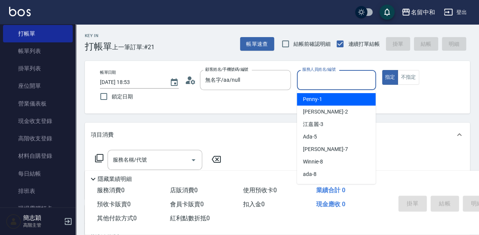
click at [355, 85] on input "服務人員姓名/編號" at bounding box center [336, 79] width 72 height 13
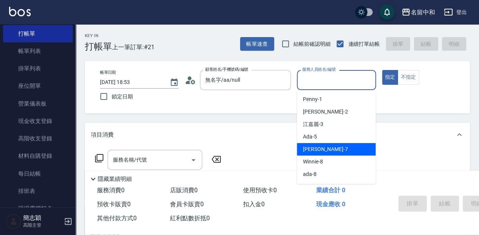
scroll to position [50, 0]
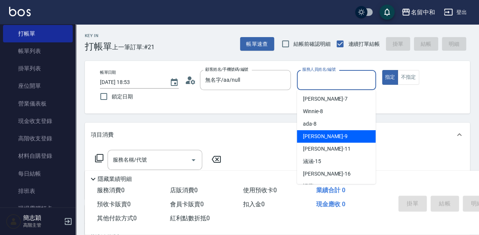
click at [318, 133] on span "Anna -9" at bounding box center [325, 137] width 45 height 8
type input "Anna-9"
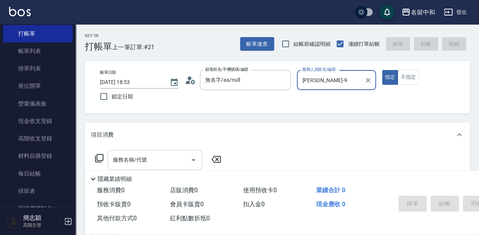
click at [158, 153] on div "服務名稱/代號" at bounding box center [155, 160] width 95 height 20
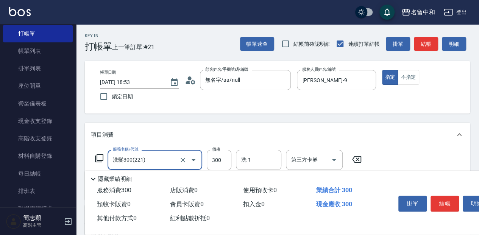
type input "洗髮300(221)"
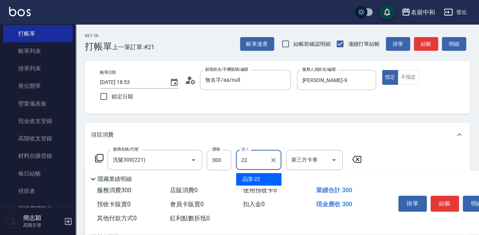
type input "品潔-22"
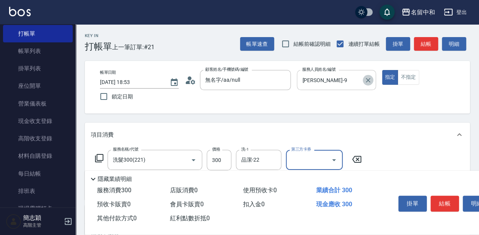
click at [367, 83] on icon "Clear" at bounding box center [368, 81] width 8 height 8
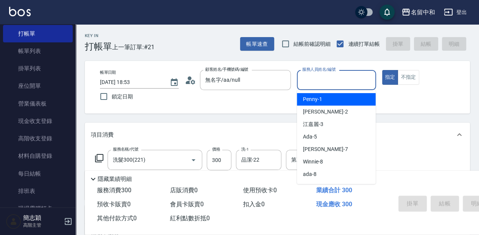
click at [358, 83] on input "服務人員姓名/編號" at bounding box center [336, 79] width 72 height 13
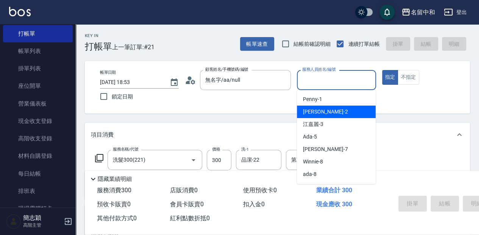
click at [336, 108] on div "Julie -2" at bounding box center [336, 112] width 79 height 13
type input "Julie-2"
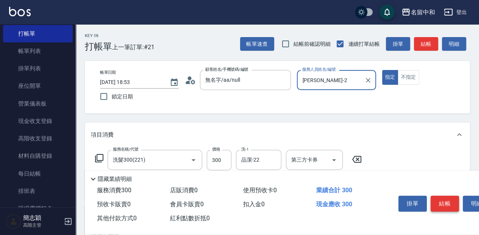
click at [439, 203] on button "結帳" at bounding box center [445, 204] width 28 height 16
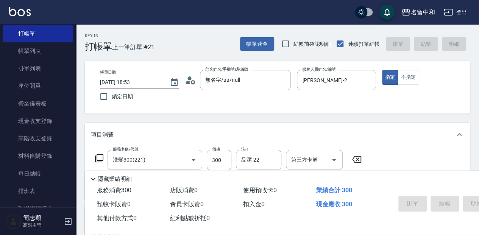
type input "2025/09/22 18:54"
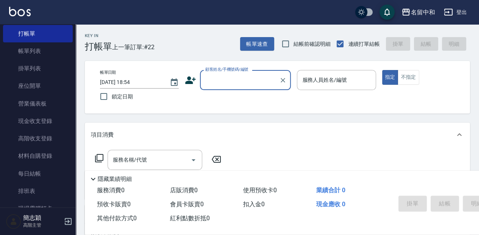
click at [235, 81] on input "顧客姓名/手機號碼/編號" at bounding box center [239, 79] width 73 height 13
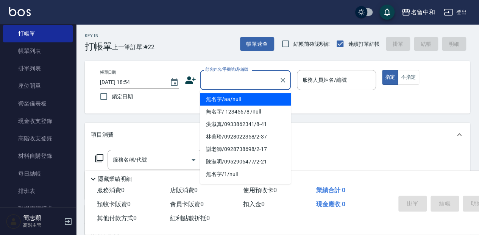
click at [230, 100] on li "無名字/aa/null" at bounding box center [245, 99] width 91 height 13
type input "無名字/aa/null"
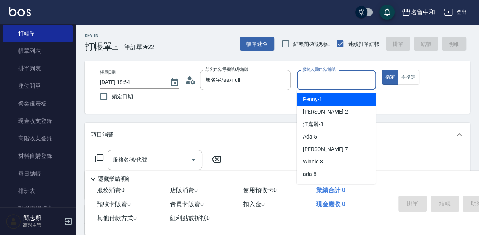
click at [317, 76] on input "服務人員姓名/編號" at bounding box center [336, 79] width 72 height 13
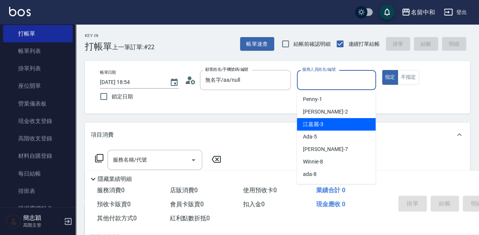
click at [333, 123] on div "江嘉麗 -3" at bounding box center [336, 124] width 79 height 13
type input "江嘉麗-3"
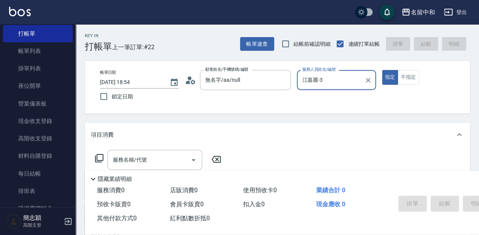
click at [122, 160] on input "服務名稱/代號" at bounding box center [149, 159] width 77 height 13
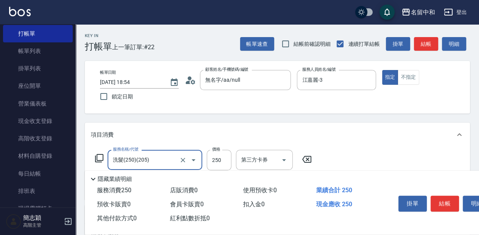
type input "洗髮(250)(205)"
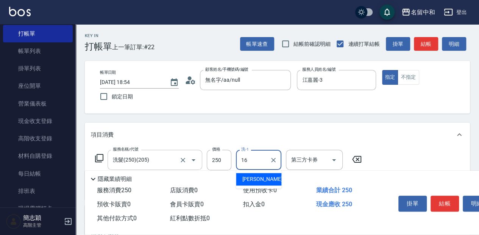
type input "KEN-16"
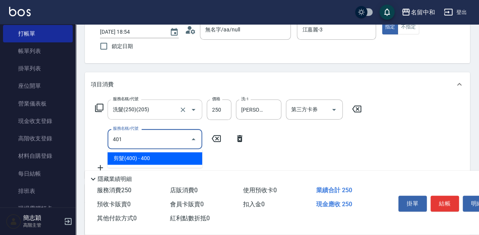
type input "剪髮(400)(401)"
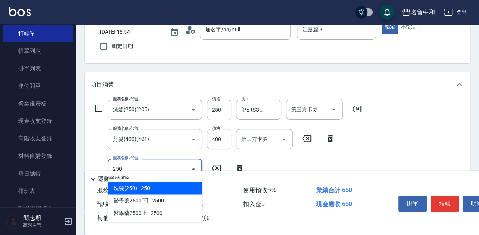
type input "250"
click at [222, 139] on input "400" at bounding box center [219, 139] width 25 height 20
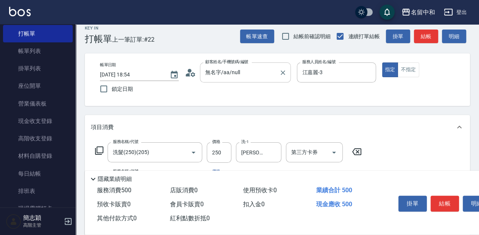
scroll to position [0, 0]
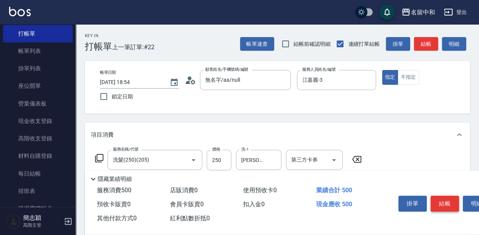
type input "250"
click at [447, 201] on button "結帳" at bounding box center [445, 204] width 28 height 16
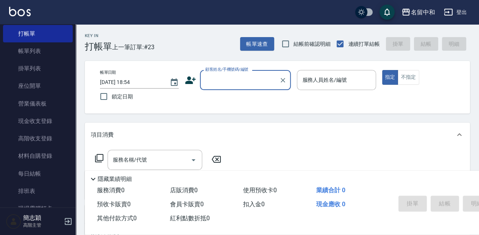
click at [230, 76] on input "顧客姓名/手機號碼/編號" at bounding box center [239, 79] width 73 height 13
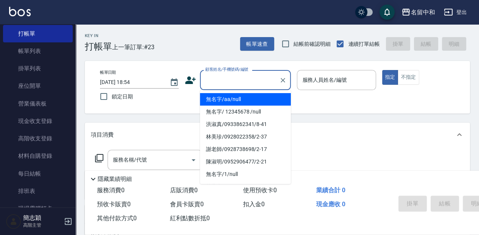
click at [236, 98] on li "無名字/aa/null" at bounding box center [245, 99] width 91 height 13
type input "無名字/aa/null"
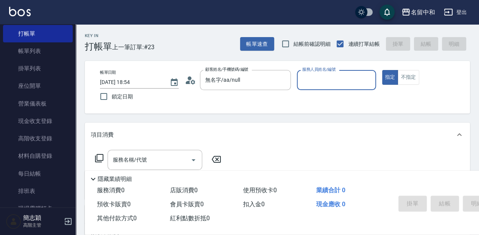
click at [324, 84] on input "服務人員姓名/編號" at bounding box center [336, 79] width 72 height 13
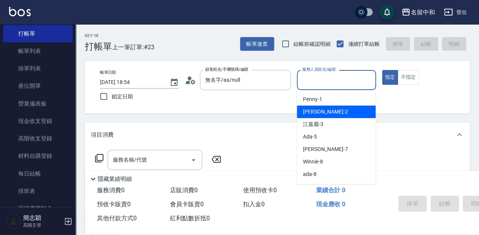
click at [320, 108] on div "Julie -2" at bounding box center [336, 112] width 79 height 13
type input "Julie-2"
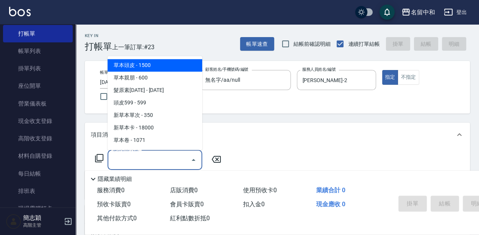
click at [158, 163] on input "服務名稱/代號" at bounding box center [149, 159] width 77 height 13
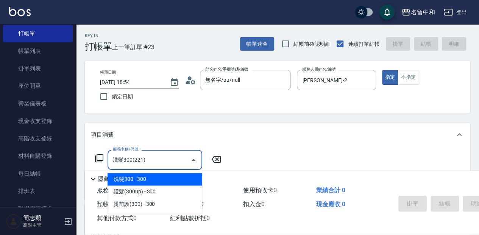
type input "洗髮300(221)"
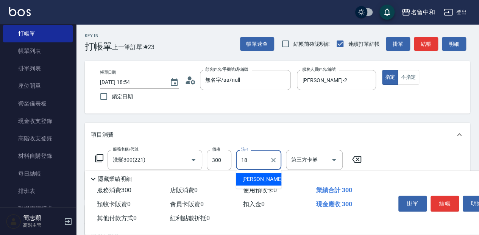
type input "沛岑-18"
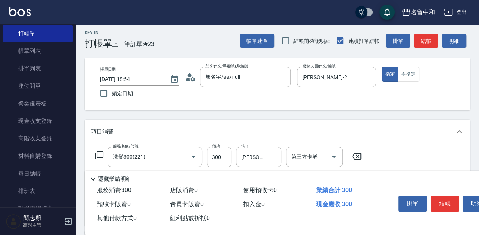
scroll to position [76, 0]
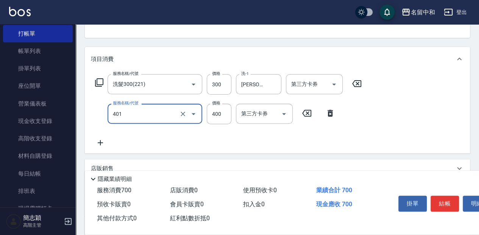
type input "剪髮(400)(401)"
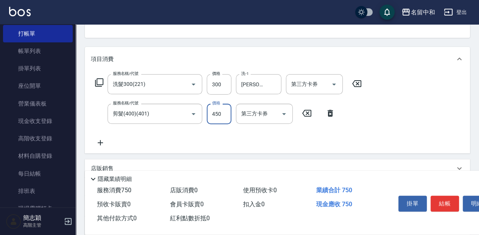
type input "450"
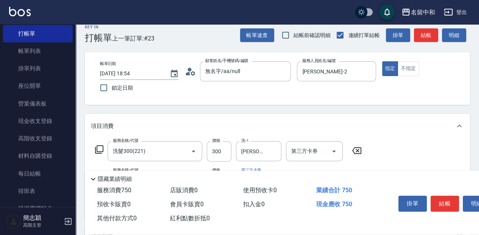
scroll to position [0, 0]
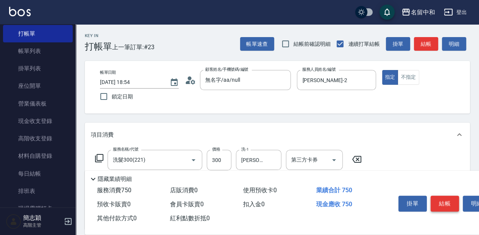
click at [441, 202] on button "結帳" at bounding box center [445, 204] width 28 height 16
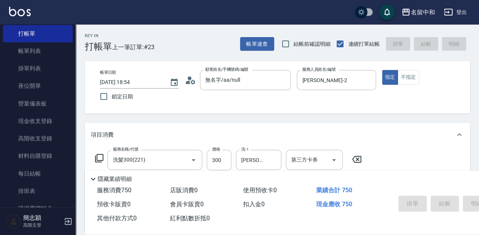
type input "2025/09/22 18:55"
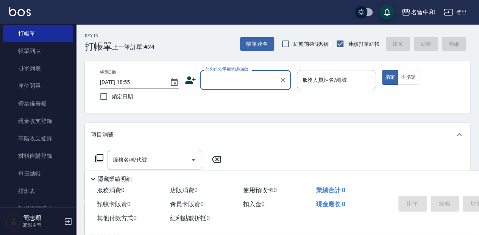
click at [233, 84] on input "顧客姓名/手機號碼/編號" at bounding box center [239, 79] width 73 height 13
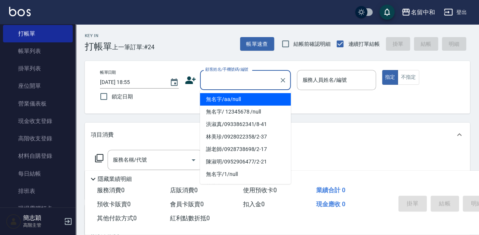
click at [230, 99] on li "無名字/aa/null" at bounding box center [245, 99] width 91 height 13
type input "無名字/aa/null"
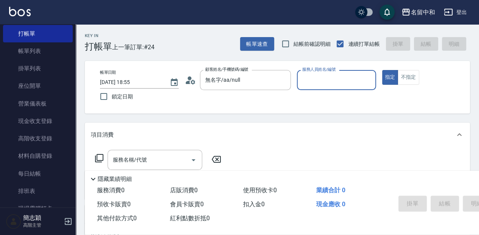
click at [344, 77] on input "服務人員姓名/編號" at bounding box center [336, 79] width 72 height 13
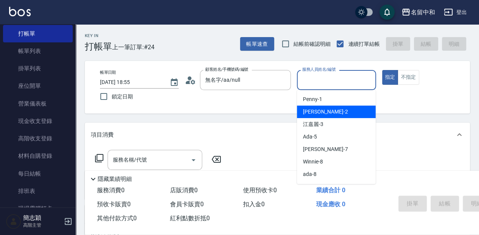
click at [321, 108] on div "Julie -2" at bounding box center [336, 112] width 79 height 13
type input "Julie-2"
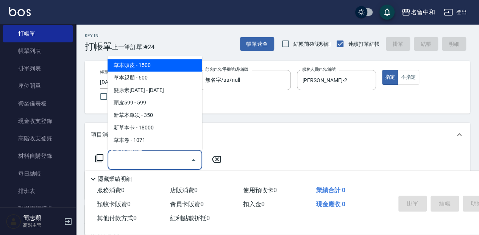
click at [153, 156] on input "服務名稱/代號" at bounding box center [149, 159] width 77 height 13
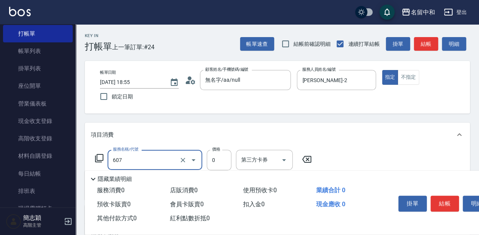
type input "魚子單次0(607)"
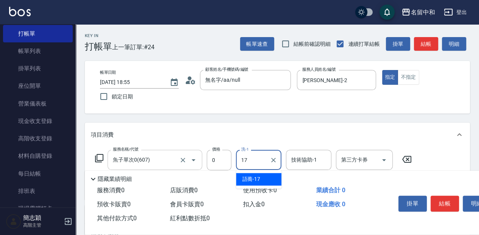
type input "語蕎-17"
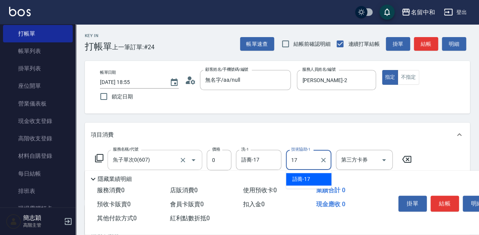
type input "語蕎-17"
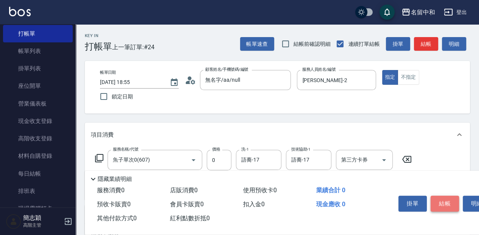
click at [443, 198] on button "結帳" at bounding box center [445, 204] width 28 height 16
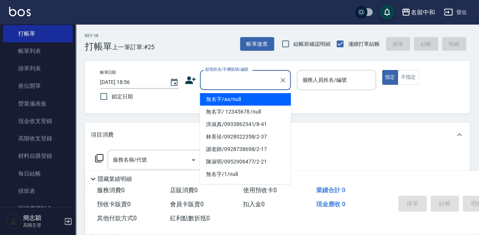
click at [211, 80] on input "顧客姓名/手機號碼/編號" at bounding box center [239, 79] width 73 height 13
click at [227, 101] on li "無名字/aa/null" at bounding box center [245, 99] width 91 height 13
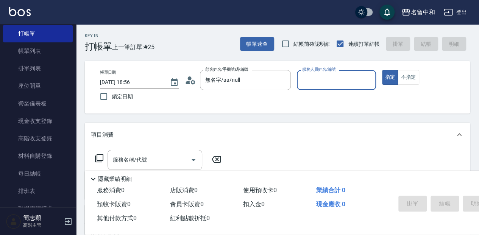
click at [331, 73] on input "服務人員姓名/編號" at bounding box center [336, 79] width 72 height 13
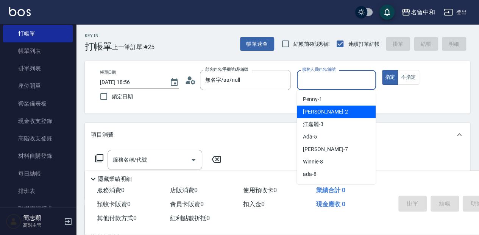
drag, startPoint x: 321, startPoint y: 109, endPoint x: 181, endPoint y: 139, distance: 142.3
click at [320, 109] on div "Julie -2" at bounding box center [336, 112] width 79 height 13
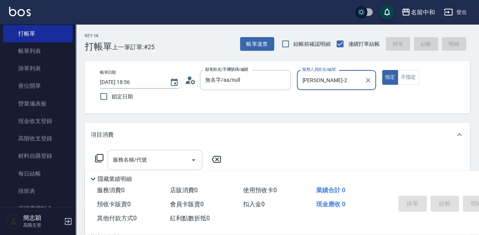
drag, startPoint x: 140, startPoint y: 157, endPoint x: 134, endPoint y: 159, distance: 5.6
click at [139, 157] on div "服務名稱/代號 服務名稱/代號" at bounding box center [155, 160] width 95 height 20
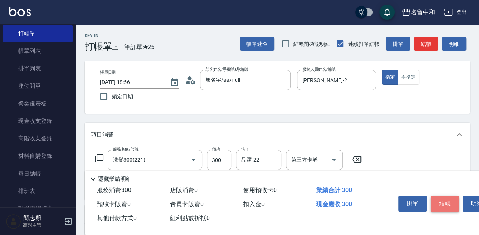
click at [443, 196] on button "結帳" at bounding box center [445, 204] width 28 height 16
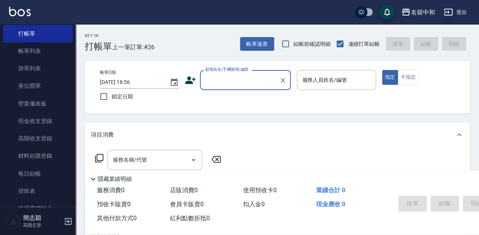
click at [220, 81] on input "顧客姓名/手機號碼/編號" at bounding box center [239, 79] width 73 height 13
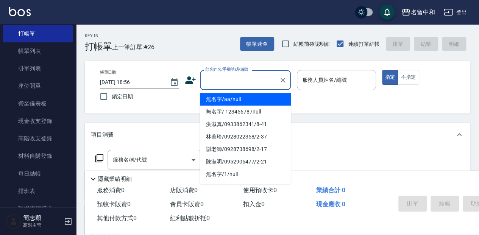
click at [229, 99] on li "無名字/aa/null" at bounding box center [245, 99] width 91 height 13
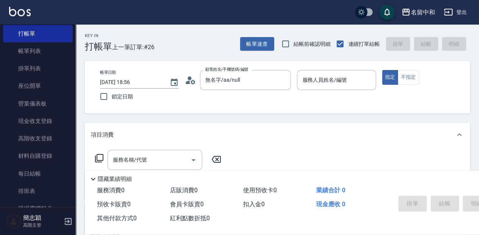
click at [407, 92] on div "帳單日期 2025/09/22 18:56 鎖定日期 顧客姓名/手機號碼/編號 無名字/aa/null 顧客姓名/手機號碼/編號 服務人員姓名/編號 服務人員…" at bounding box center [277, 87] width 367 height 34
click at [322, 80] on input "服務人員姓名/編號" at bounding box center [336, 79] width 72 height 13
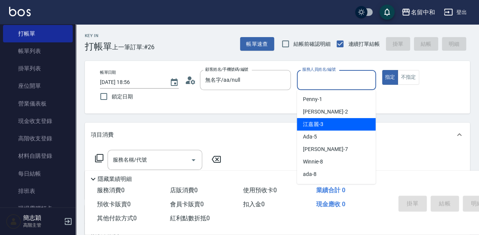
click at [340, 123] on div "江嘉麗 -3" at bounding box center [336, 124] width 79 height 13
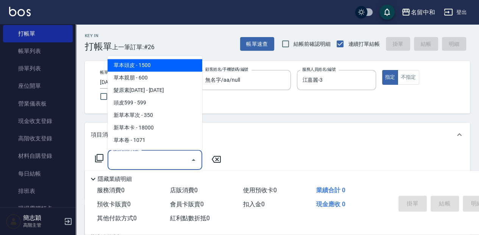
click at [139, 161] on input "服務名稱/代號" at bounding box center [149, 159] width 77 height 13
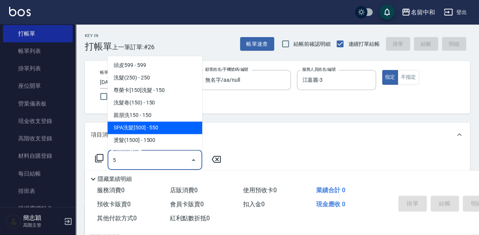
click at [161, 130] on span "SPA洗髮[500] - 550" at bounding box center [155, 128] width 95 height 13
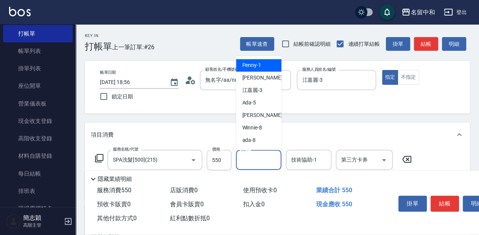
click at [247, 163] on input "洗-1" at bounding box center [258, 159] width 39 height 13
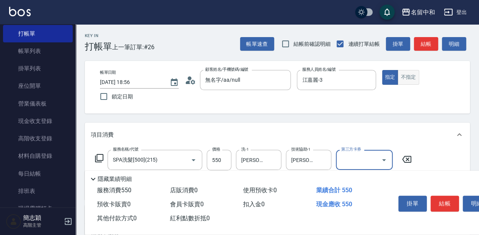
click at [414, 78] on button "不指定" at bounding box center [408, 77] width 21 height 15
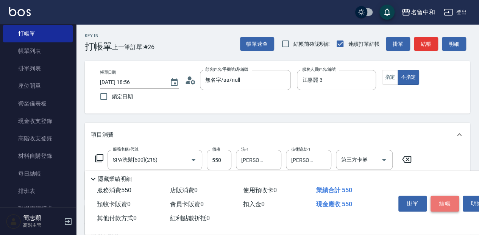
click at [443, 206] on button "結帳" at bounding box center [445, 204] width 28 height 16
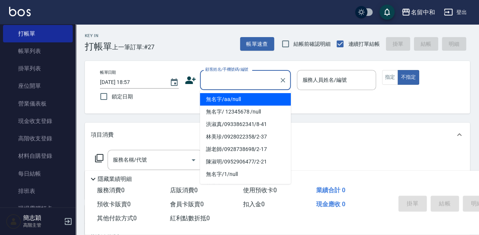
click at [253, 76] on input "顧客姓名/手機號碼/編號" at bounding box center [239, 79] width 73 height 13
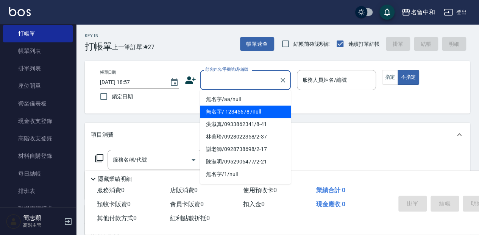
click at [247, 110] on li "無名字/ 12345678 /null" at bounding box center [245, 112] width 91 height 13
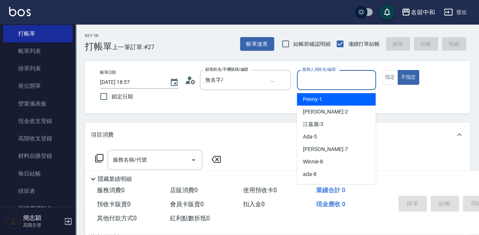
click at [330, 77] on input "服務人員姓名/編號" at bounding box center [336, 79] width 72 height 13
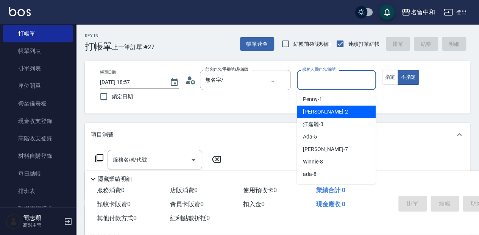
click at [336, 113] on div "Julie -2" at bounding box center [336, 112] width 79 height 13
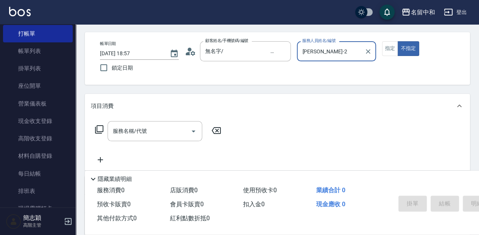
scroll to position [50, 0]
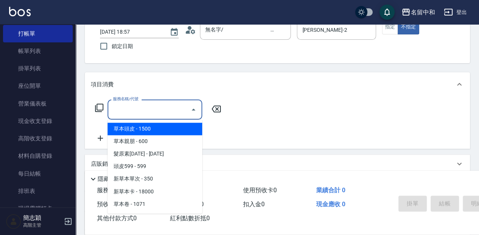
click at [163, 111] on input "服務名稱/代號" at bounding box center [149, 109] width 77 height 13
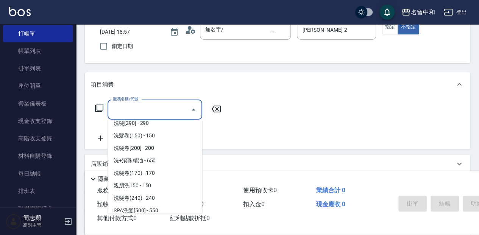
scroll to position [227, 0]
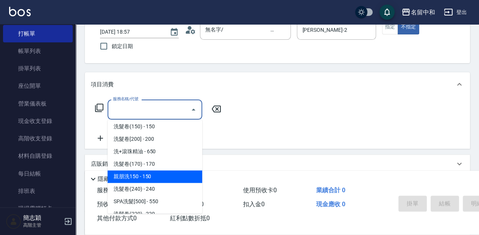
click at [150, 179] on span "親朋洗150 - 150" at bounding box center [155, 176] width 95 height 13
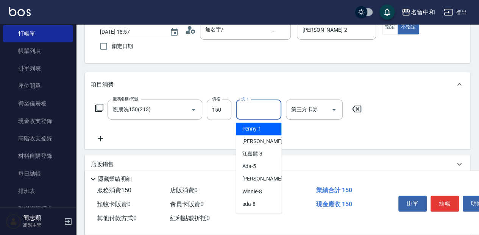
click at [263, 111] on input "洗-1" at bounding box center [258, 109] width 39 height 13
click at [263, 139] on div "Julie -2" at bounding box center [258, 141] width 45 height 13
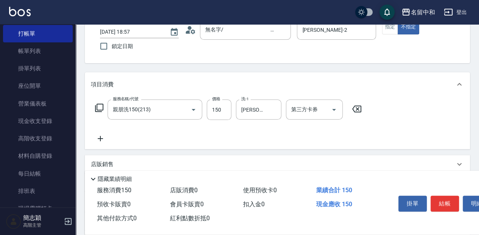
click at [96, 142] on icon at bounding box center [100, 138] width 19 height 9
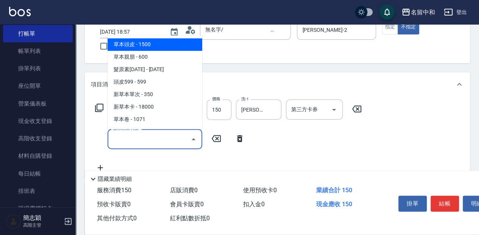
click at [164, 139] on input "服務名稱/代號" at bounding box center [149, 139] width 77 height 13
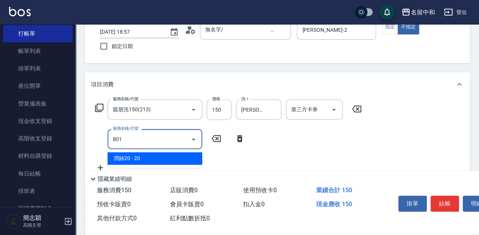
click at [169, 156] on span "潤絲20 - 20" at bounding box center [155, 158] width 95 height 13
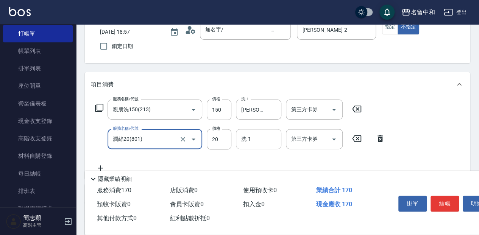
click at [250, 137] on input "洗-1" at bounding box center [258, 139] width 39 height 13
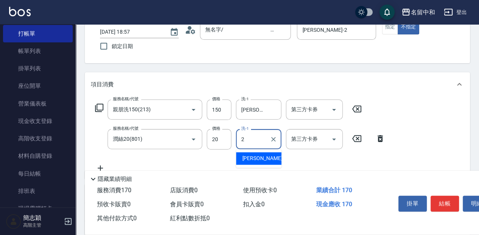
click at [258, 159] on span "Julie -2" at bounding box center [264, 159] width 45 height 8
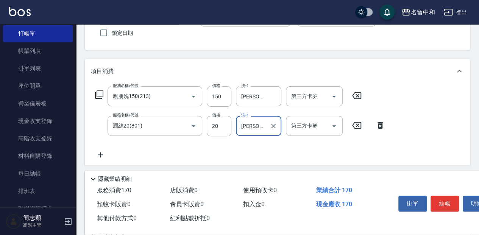
scroll to position [76, 0]
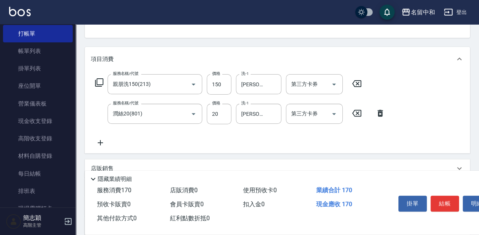
click at [103, 142] on icon at bounding box center [100, 142] width 5 height 5
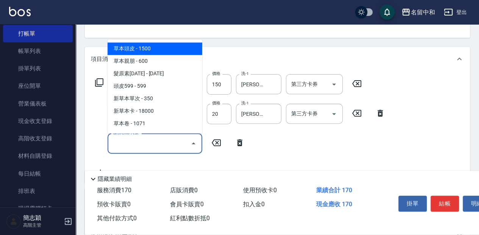
click at [152, 139] on input "服務名稱/代號" at bounding box center [149, 143] width 77 height 13
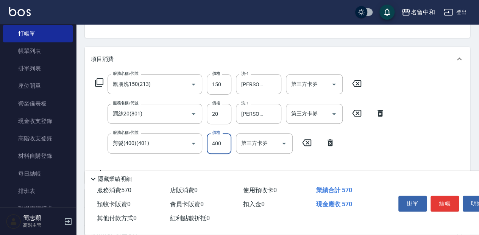
click at [223, 144] on input "400" at bounding box center [219, 143] width 25 height 20
click at [443, 201] on button "結帳" at bounding box center [445, 204] width 28 height 16
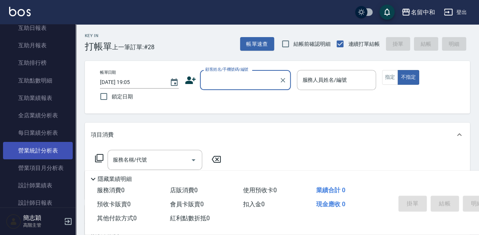
scroll to position [429, 0]
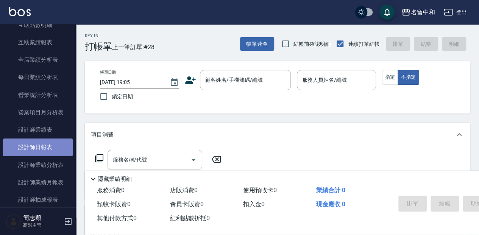
click at [56, 148] on link "設計師日報表" at bounding box center [38, 147] width 70 height 17
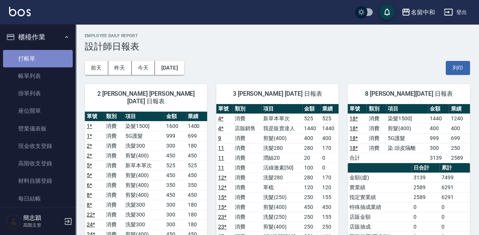
click at [42, 62] on link "打帳單" at bounding box center [38, 58] width 70 height 17
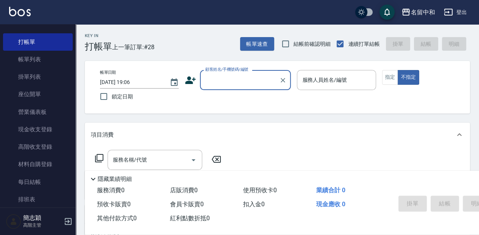
scroll to position [25, 0]
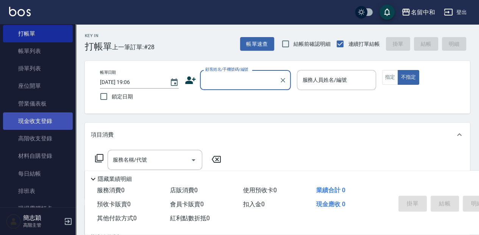
click at [59, 126] on link "現金收支登錄" at bounding box center [38, 121] width 70 height 17
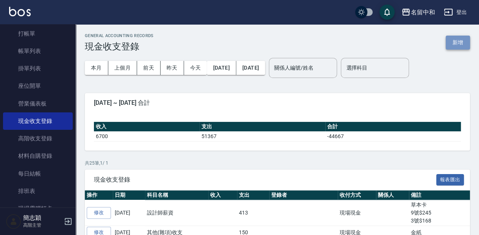
click at [459, 43] on button "新增" at bounding box center [458, 43] width 24 height 14
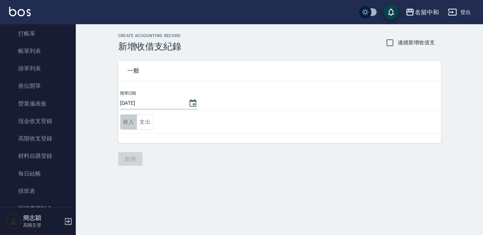
click at [131, 122] on button "收入" at bounding box center [128, 122] width 17 height 16
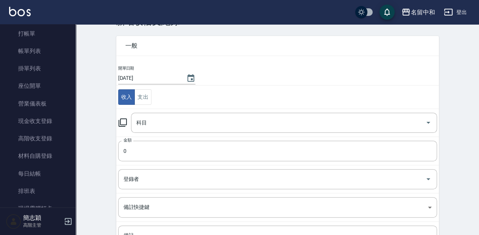
scroll to position [50, 0]
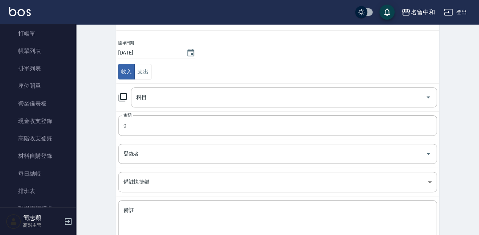
click at [259, 105] on div "科目" at bounding box center [284, 98] width 306 height 20
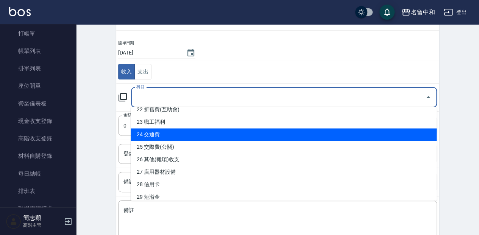
scroll to position [303, 0]
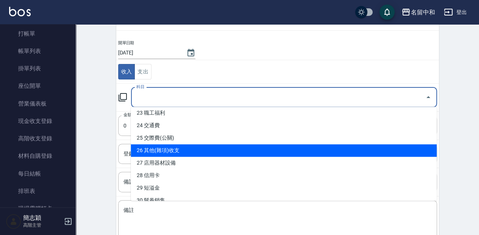
click at [214, 149] on li "26 其他(雜項)收支" at bounding box center [284, 150] width 306 height 13
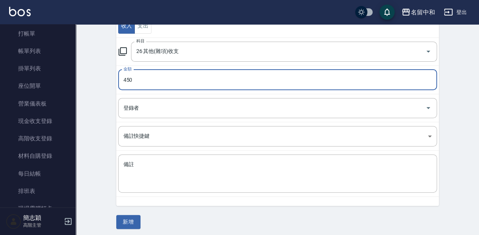
scroll to position [98, 0]
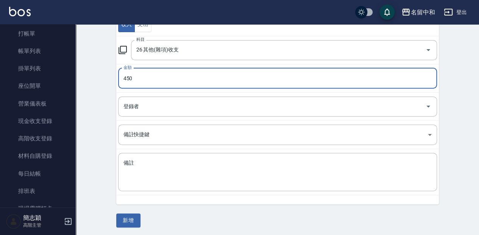
click at [136, 222] on button "新增" at bounding box center [128, 221] width 24 height 14
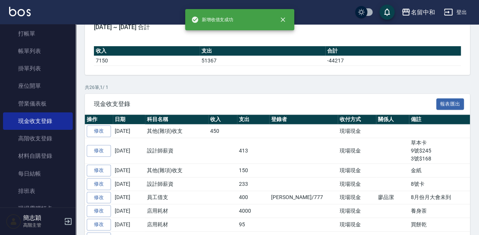
scroll to position [50, 0]
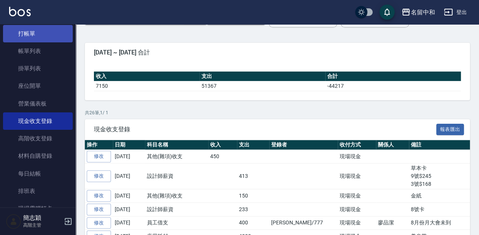
click at [47, 35] on link "打帳單" at bounding box center [38, 33] width 70 height 17
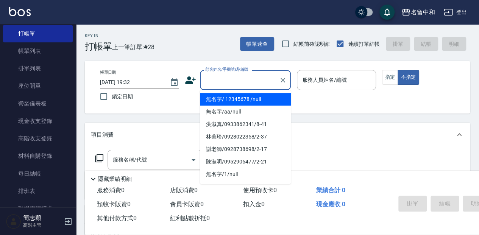
click at [233, 80] on input "顧客姓名/手機號碼/編號" at bounding box center [239, 79] width 73 height 13
drag, startPoint x: 238, startPoint y: 100, endPoint x: 307, endPoint y: 88, distance: 70.8
click at [238, 100] on li "無名字/ 12345678 /null" at bounding box center [245, 99] width 91 height 13
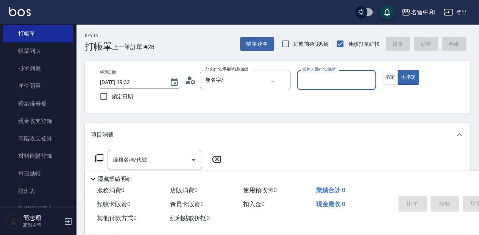
click at [321, 78] on input "服務人員姓名/編號" at bounding box center [336, 79] width 72 height 13
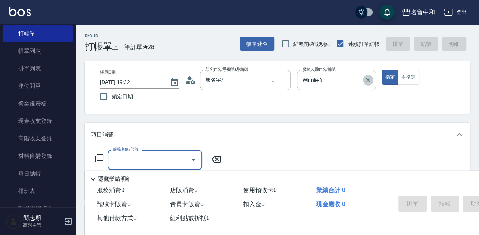
click at [368, 83] on icon "Clear" at bounding box center [368, 81] width 8 height 8
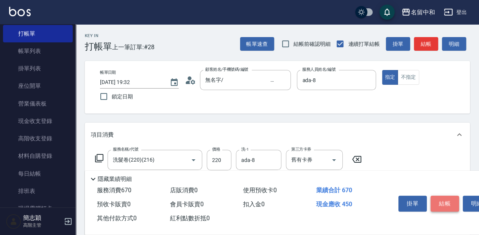
click at [446, 207] on button "結帳" at bounding box center [445, 204] width 28 height 16
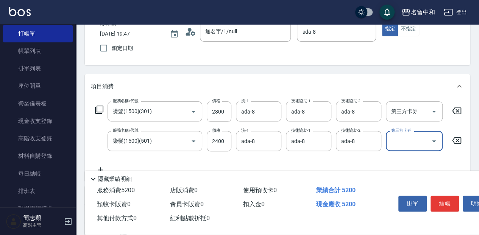
scroll to position [50, 0]
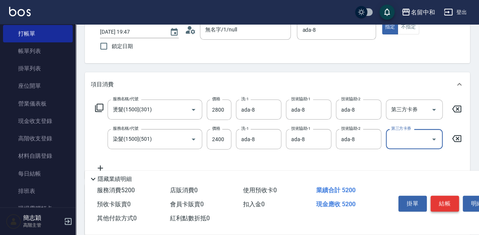
click at [441, 196] on button "結帳" at bounding box center [445, 204] width 28 height 16
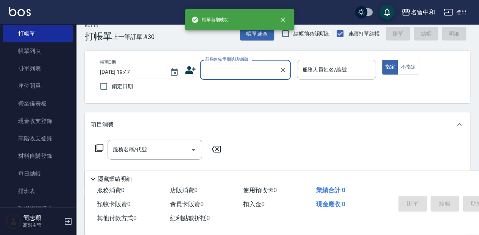
scroll to position [0, 0]
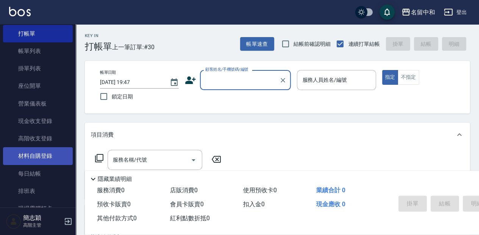
click at [62, 151] on link "材料自購登錄" at bounding box center [38, 155] width 70 height 17
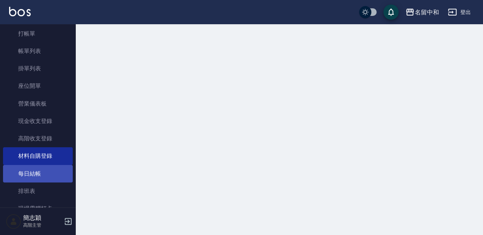
click at [69, 176] on link "每日結帳" at bounding box center [38, 173] width 70 height 17
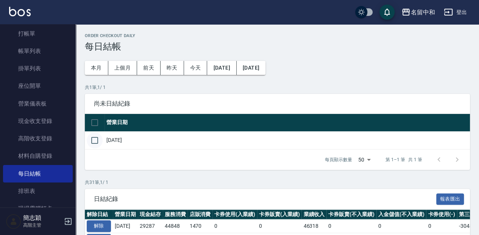
click at [100, 143] on input "checkbox" at bounding box center [95, 141] width 16 height 16
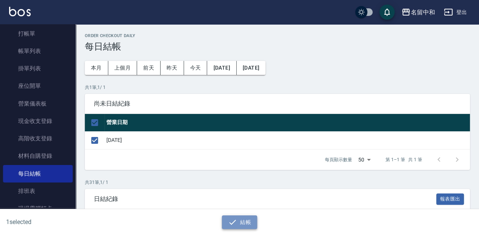
click at [233, 226] on icon "button" at bounding box center [232, 222] width 9 height 9
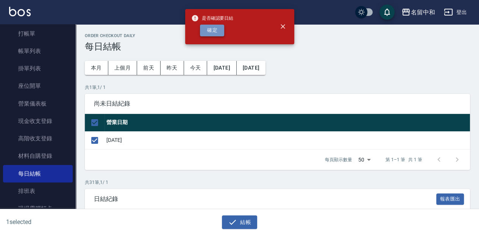
click at [211, 33] on button "確定" at bounding box center [212, 31] width 24 height 12
